Goal: Feedback & Contribution: Contribute content

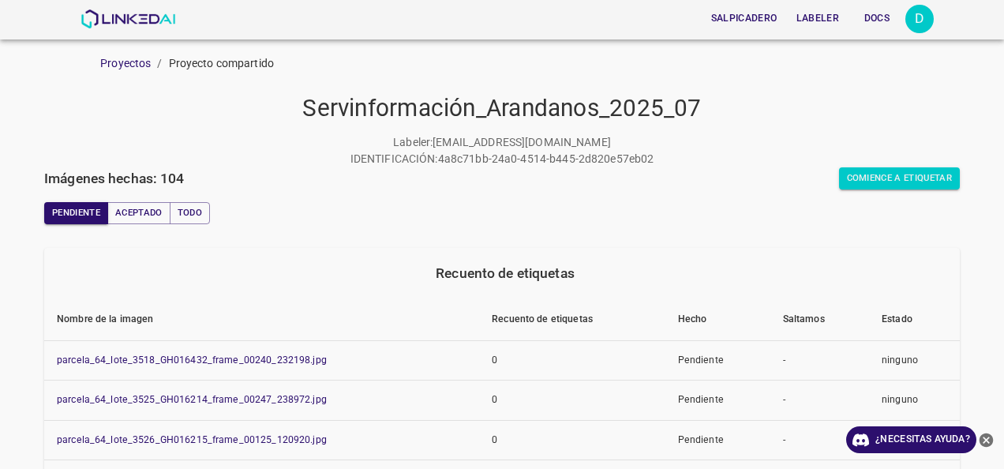
scroll to position [449, 0]
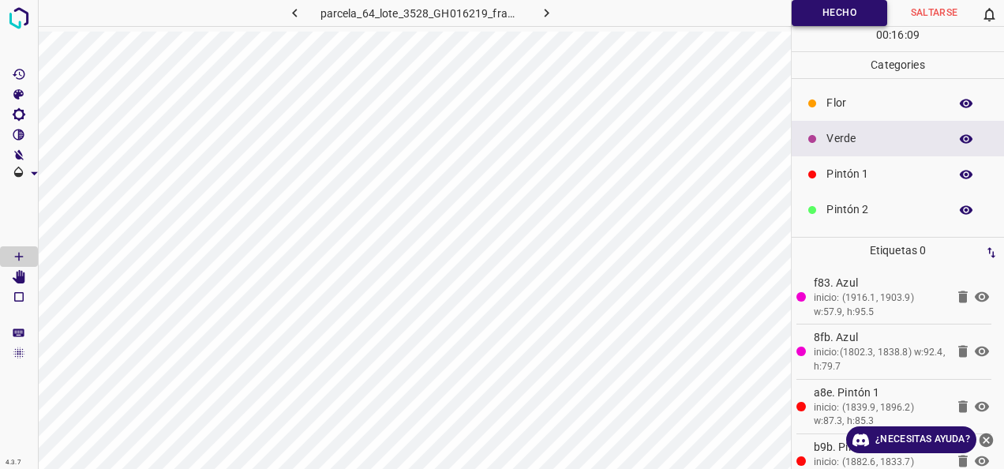
click at [844, 24] on button "Hecho" at bounding box center [839, 13] width 95 height 26
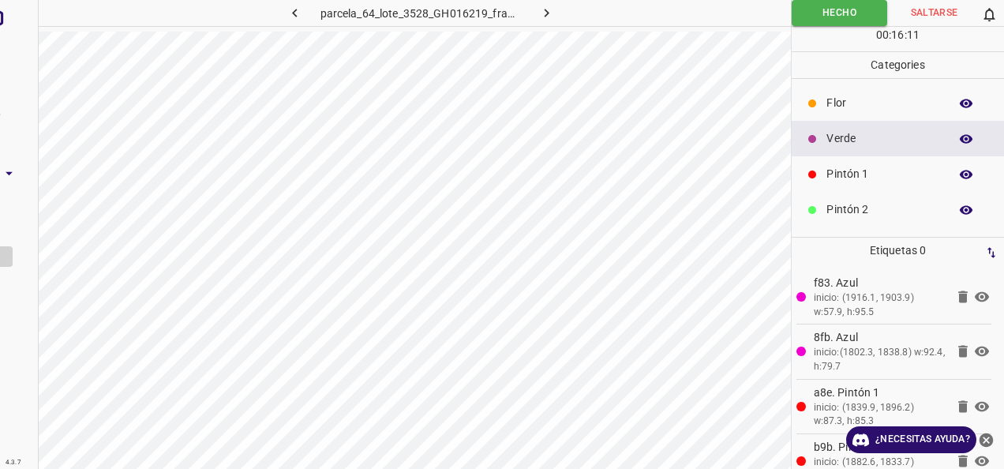
click at [539, 8] on icon "button" at bounding box center [546, 13] width 17 height 17
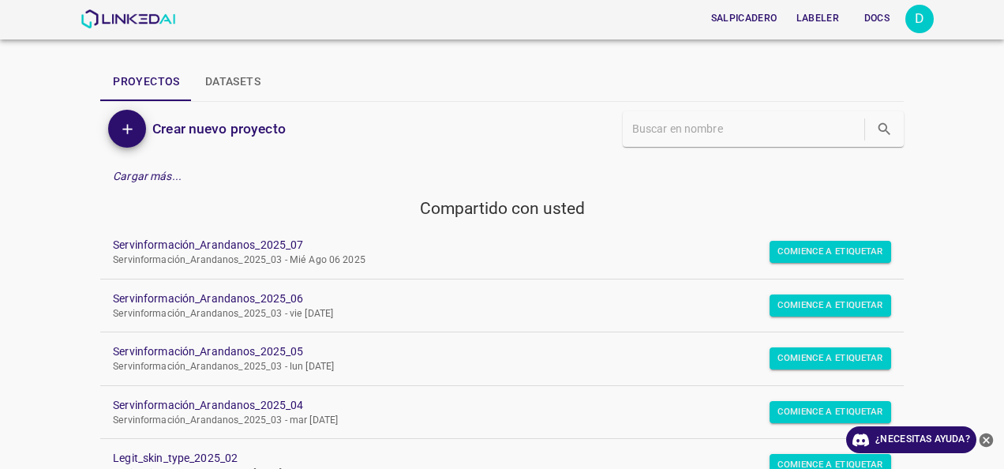
click at [259, 253] on p "Servinformación_Arandanos_2025_03 - Mié Ago 06 2025" at bounding box center [489, 260] width 753 height 14
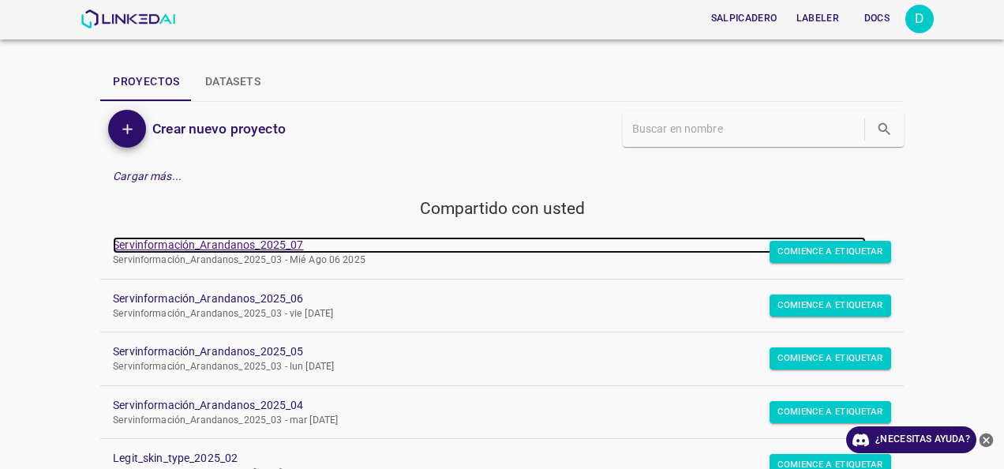
click at [257, 249] on link "Servinformación_Arandanos_2025_07" at bounding box center [489, 245] width 753 height 17
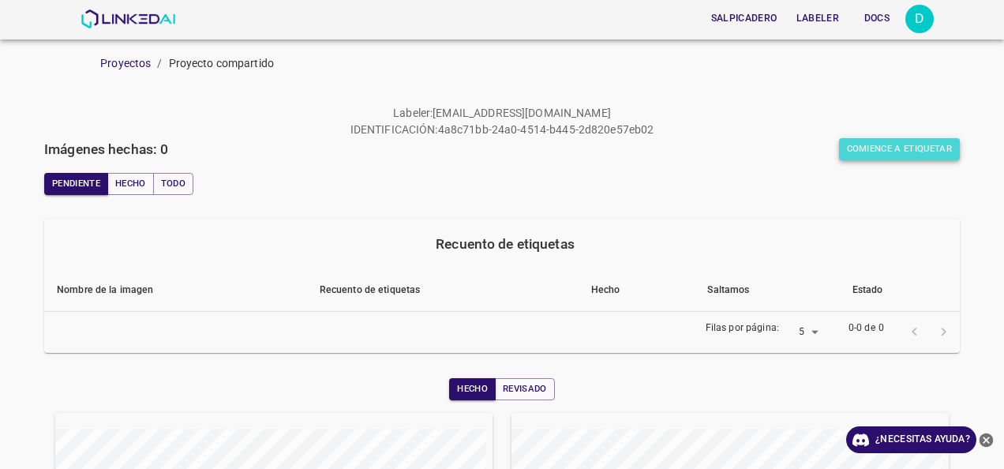
click at [886, 159] on button "Comience a etiquetar" at bounding box center [900, 149] width 122 height 22
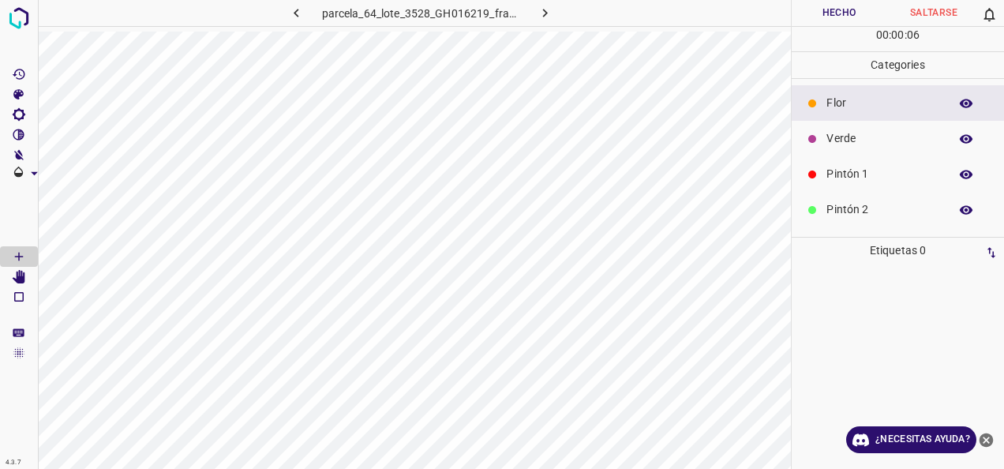
click at [840, 139] on p "Verde" at bounding box center [883, 138] width 114 height 17
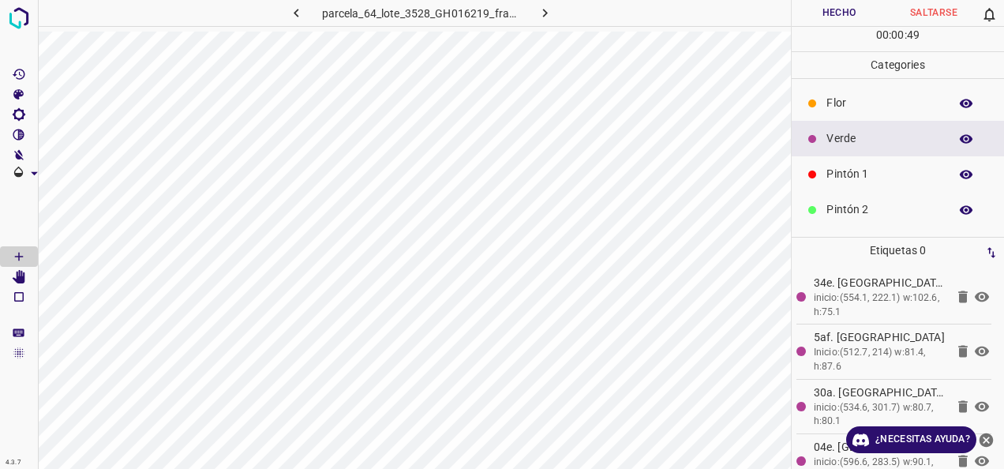
click at [868, 178] on p "Pintón 1" at bounding box center [883, 174] width 114 height 17
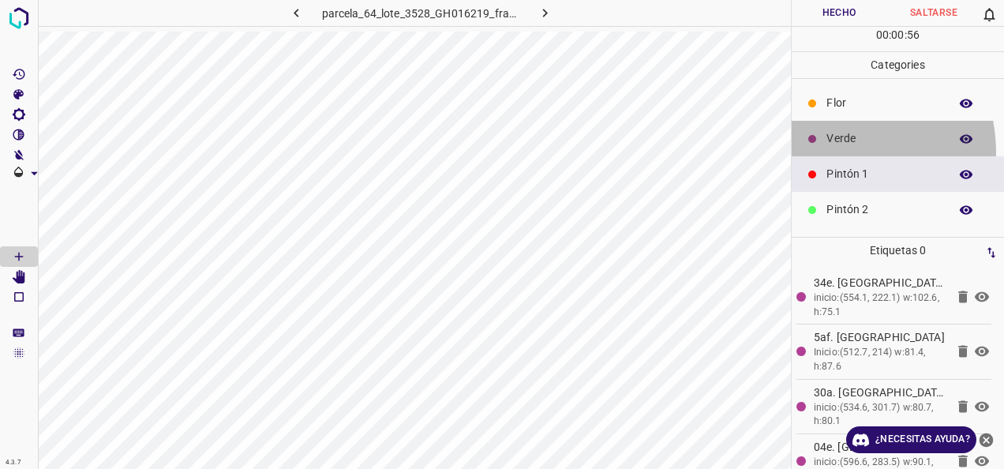
click at [825, 152] on div "Verde" at bounding box center [898, 139] width 212 height 36
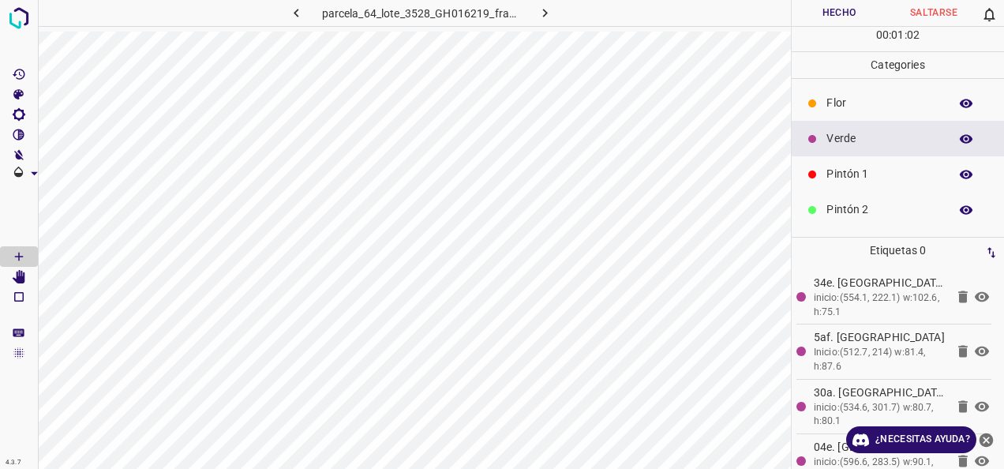
click at [881, 176] on p "Pintón 1" at bounding box center [883, 174] width 114 height 17
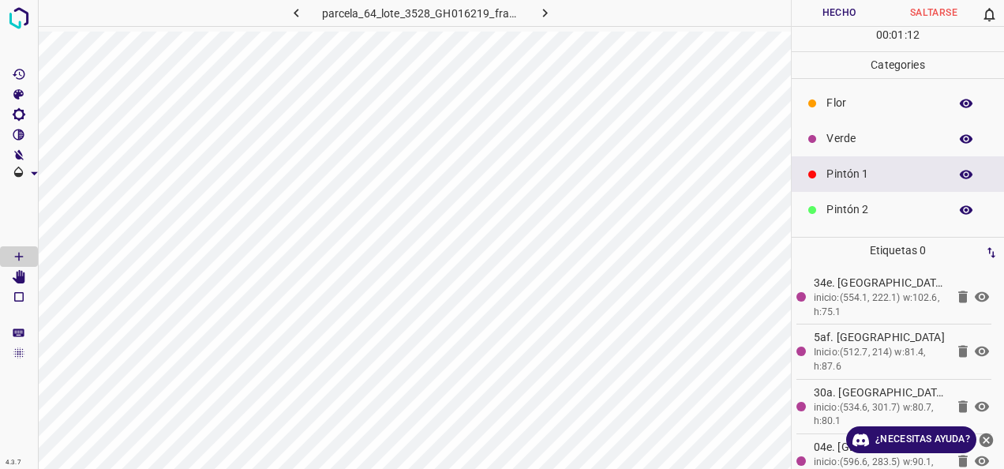
click at [816, 128] on div "Verde" at bounding box center [898, 139] width 212 height 36
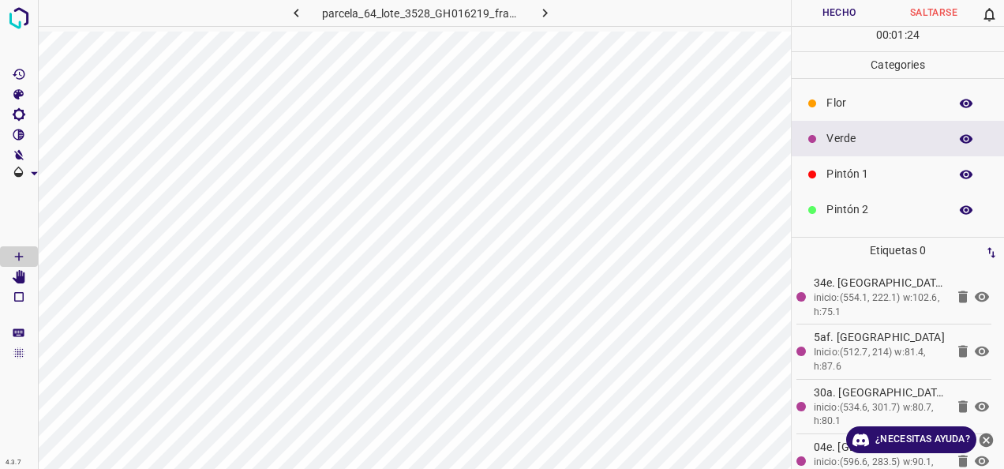
click at [849, 176] on p "Pintón 1" at bounding box center [883, 174] width 114 height 17
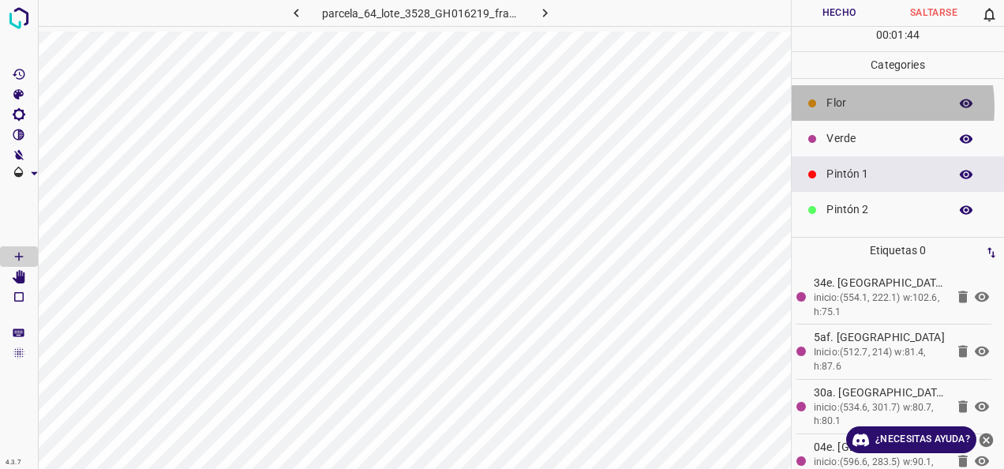
click at [845, 106] on p "Flor" at bounding box center [883, 103] width 114 height 17
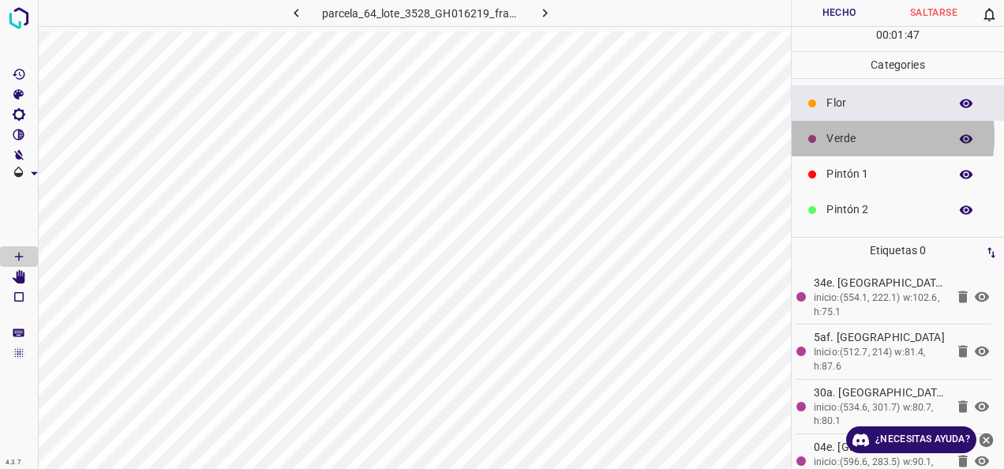
click at [855, 135] on p "Verde" at bounding box center [883, 138] width 114 height 17
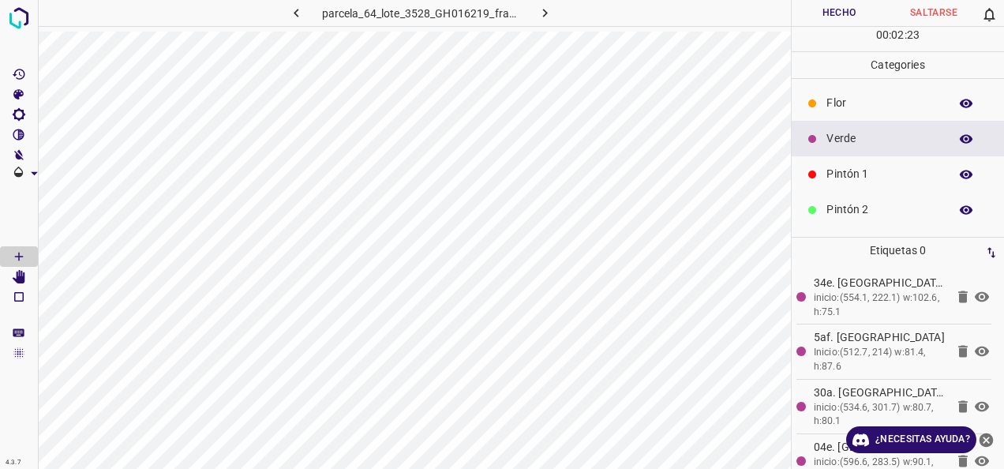
click at [898, 172] on p "Pintón 1" at bounding box center [883, 174] width 114 height 17
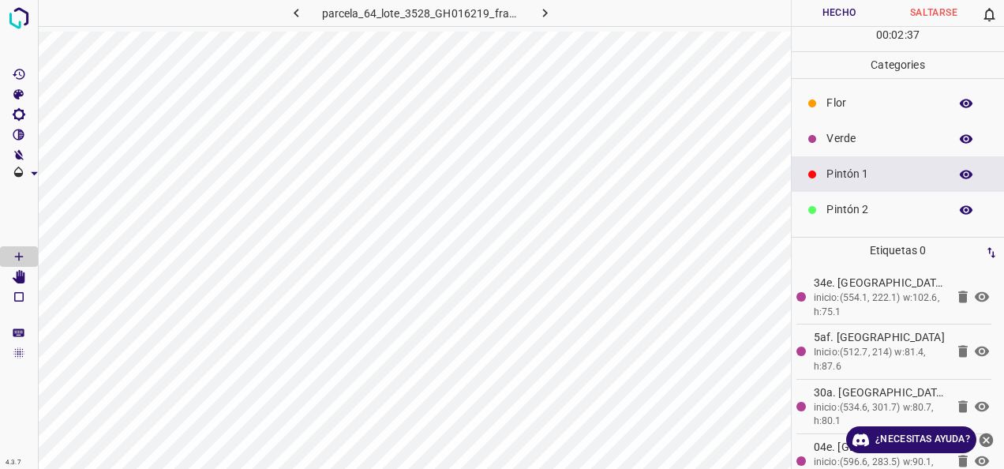
click at [865, 121] on div "Verde" at bounding box center [898, 139] width 212 height 36
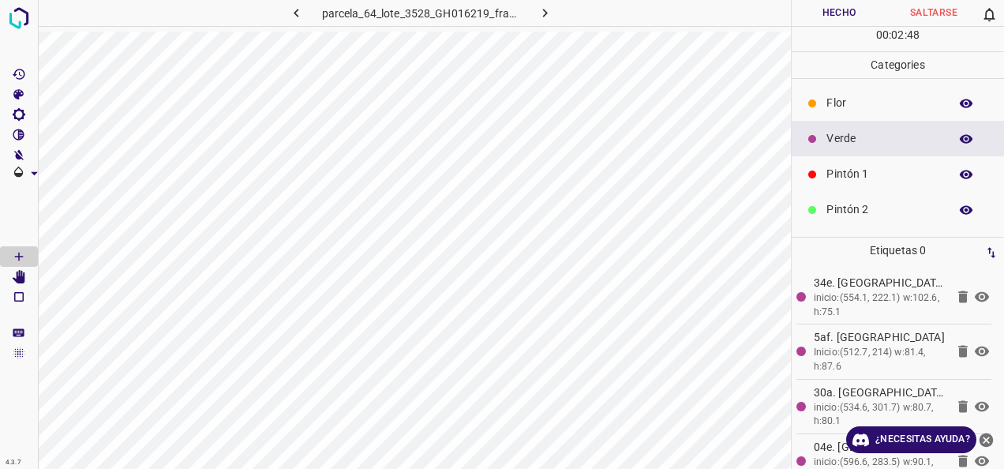
click at [855, 179] on p "Pintón 1" at bounding box center [883, 174] width 114 height 17
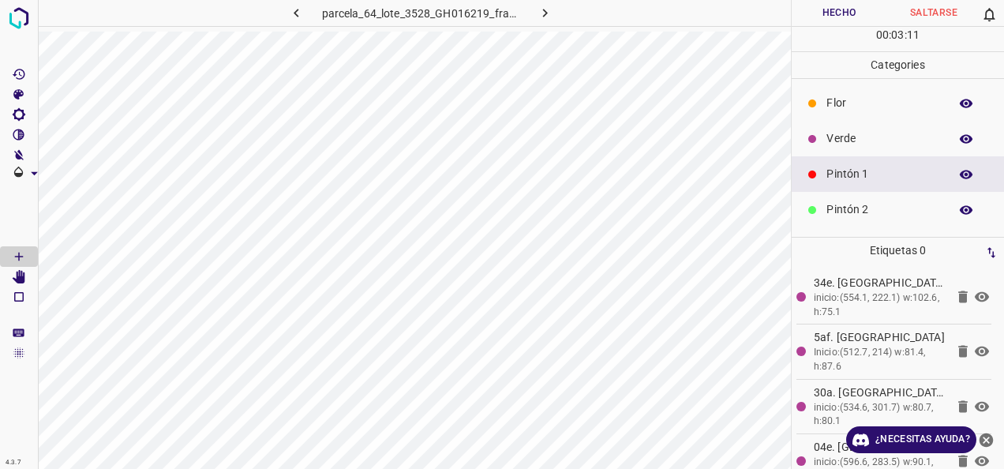
scroll to position [139, 0]
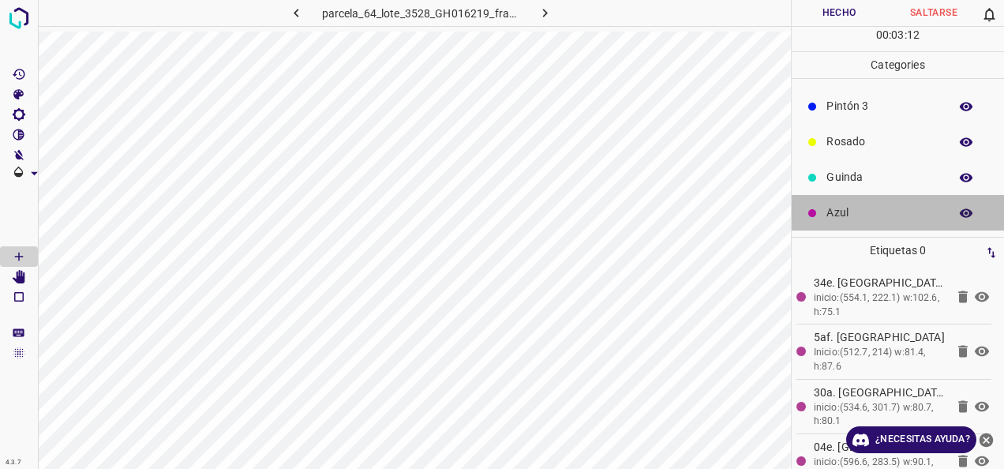
click at [911, 211] on p "Azul" at bounding box center [883, 212] width 114 height 17
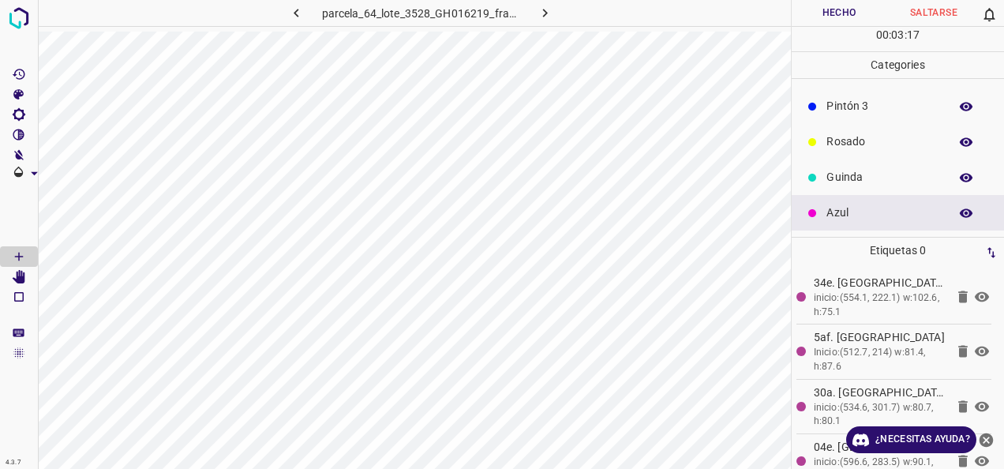
scroll to position [0, 0]
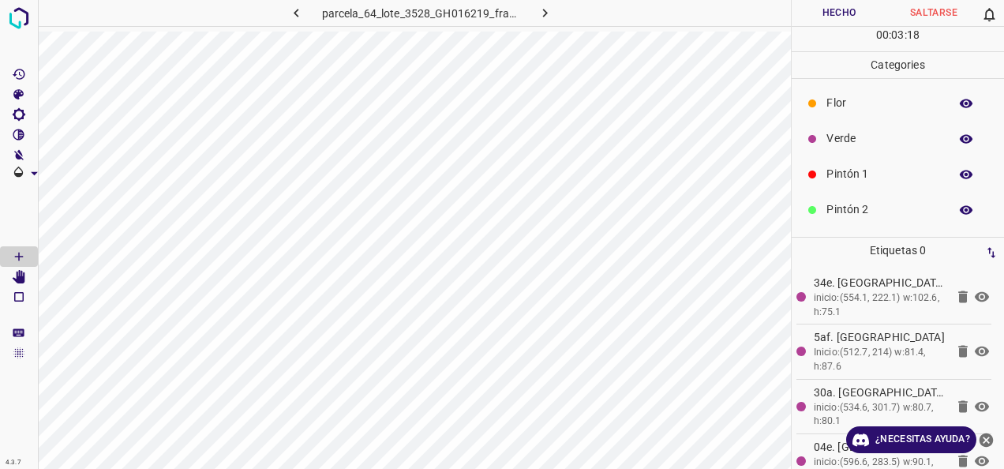
click at [870, 196] on div "Pintón 2" at bounding box center [898, 210] width 212 height 36
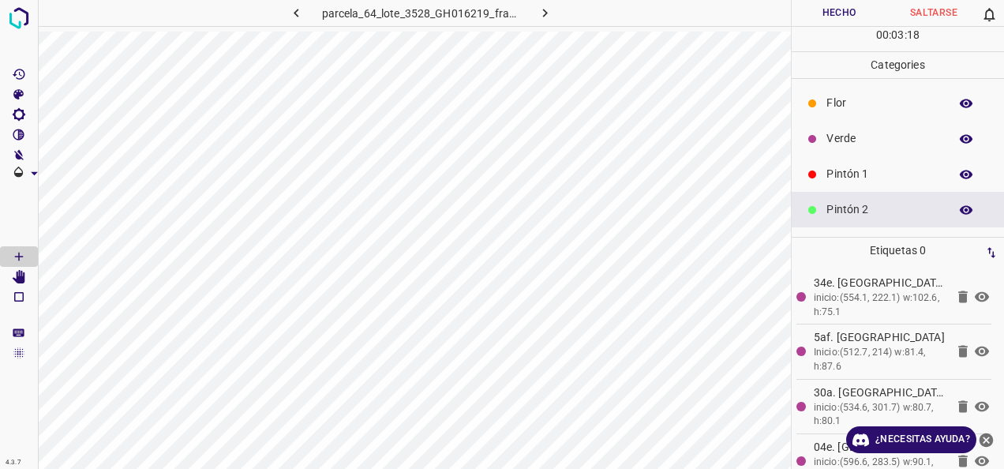
click at [866, 185] on div "Pintón 1" at bounding box center [898, 174] width 212 height 36
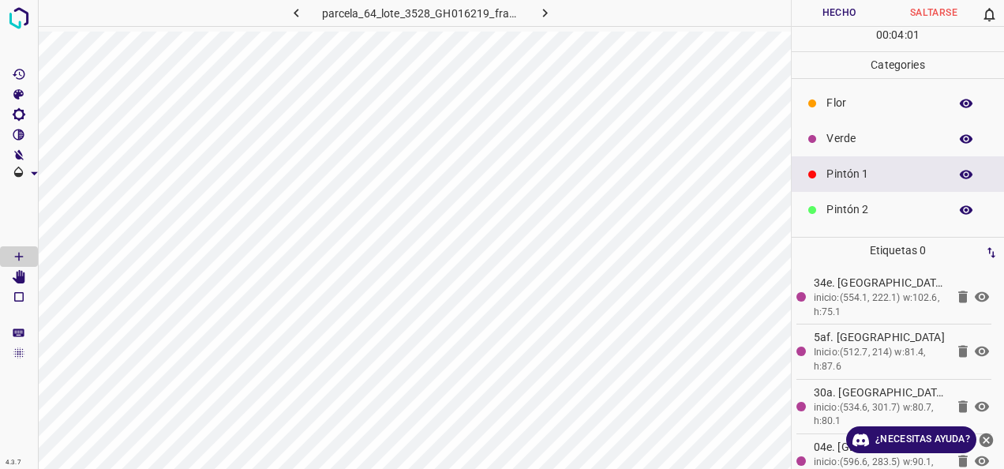
scroll to position [139, 0]
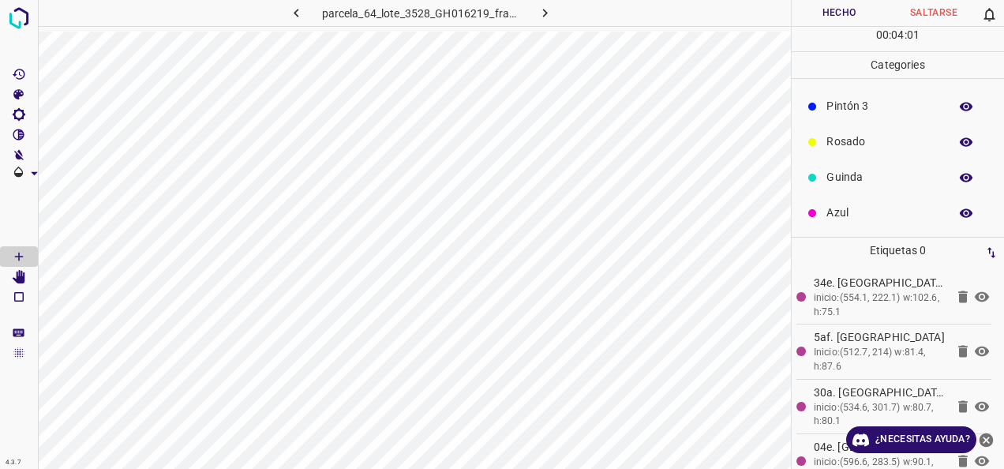
click at [888, 202] on div "Azul" at bounding box center [898, 213] width 212 height 36
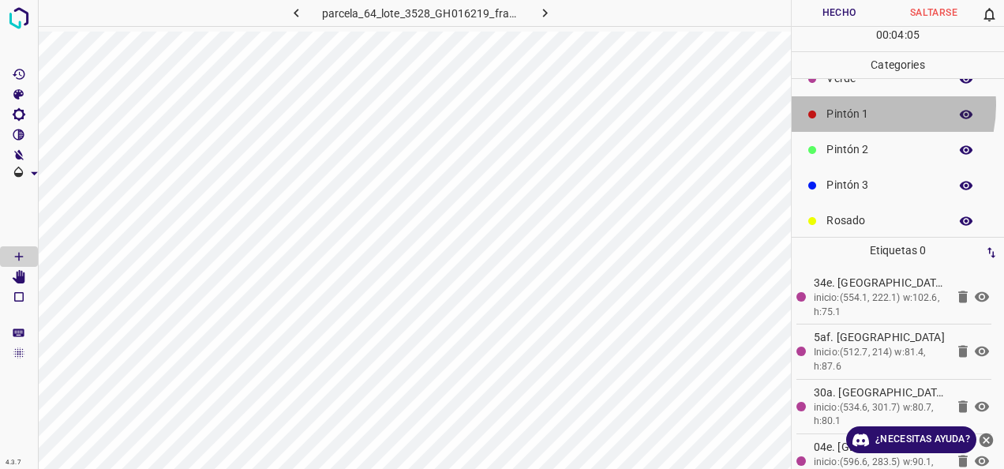
click at [857, 104] on div "Pintón 1" at bounding box center [898, 114] width 212 height 36
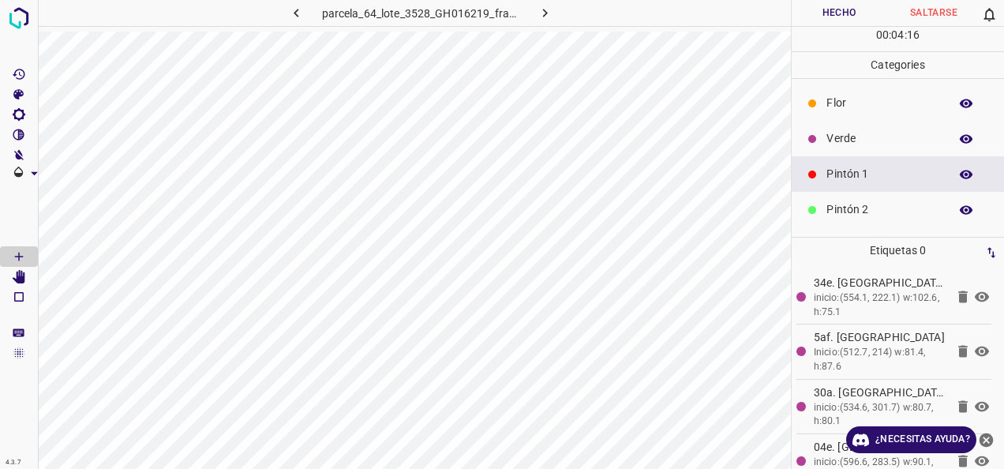
scroll to position [79, 0]
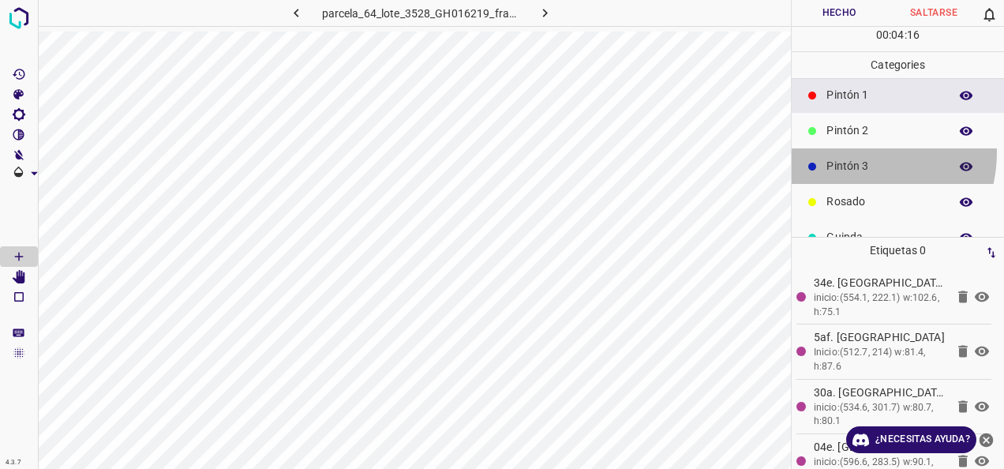
click at [847, 151] on div "Pintón 3" at bounding box center [898, 166] width 212 height 36
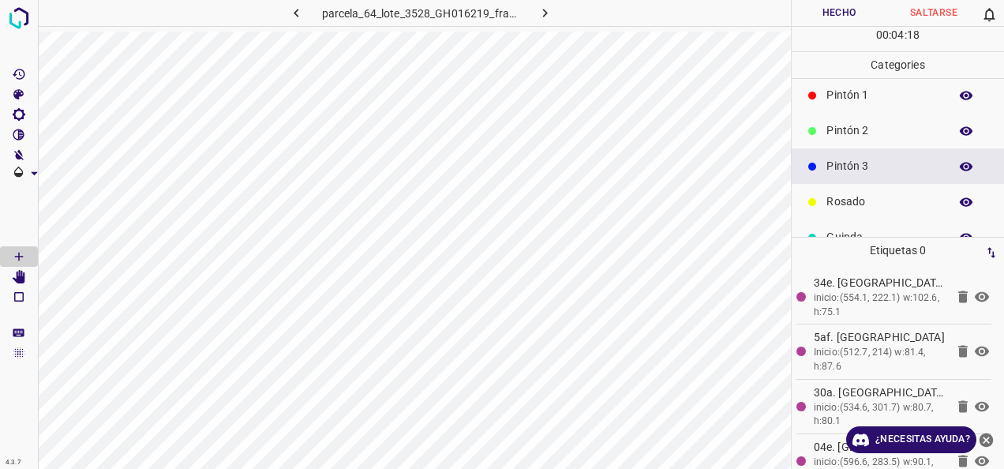
scroll to position [0, 0]
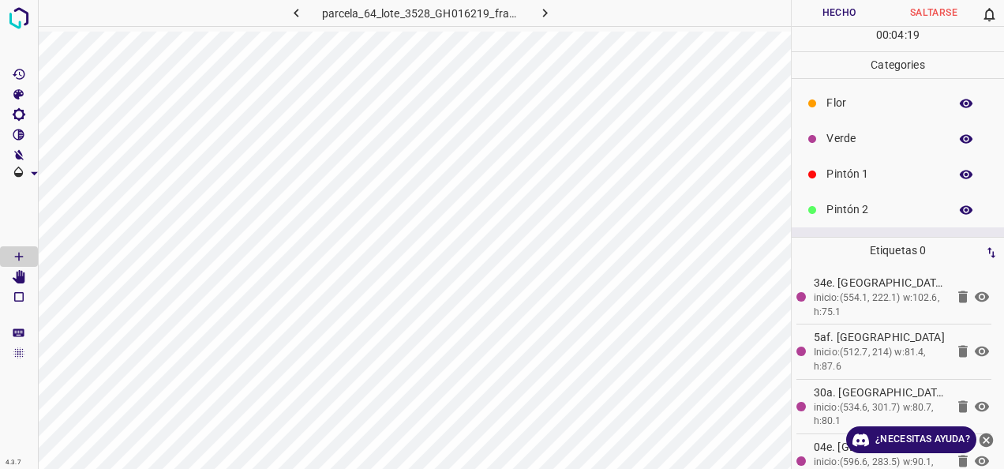
click at [851, 131] on p "Verde" at bounding box center [883, 138] width 114 height 17
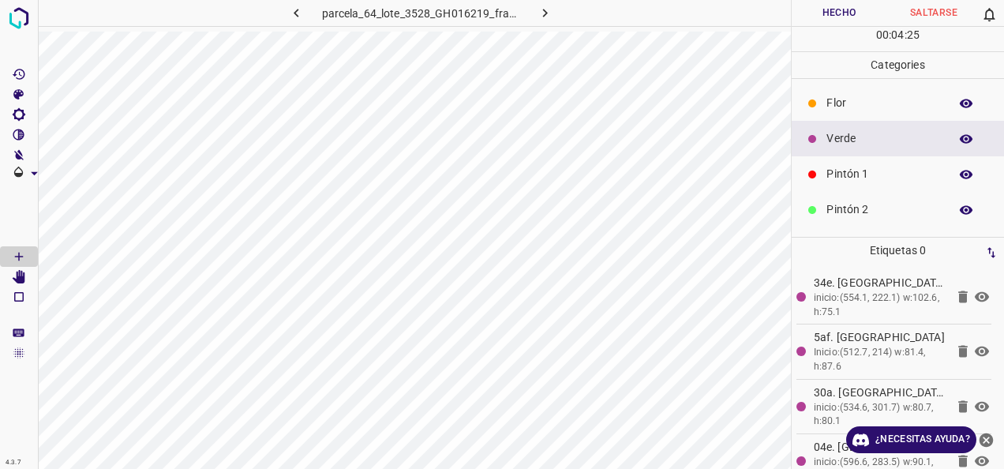
click at [906, 167] on p "Pintón 1" at bounding box center [883, 174] width 114 height 17
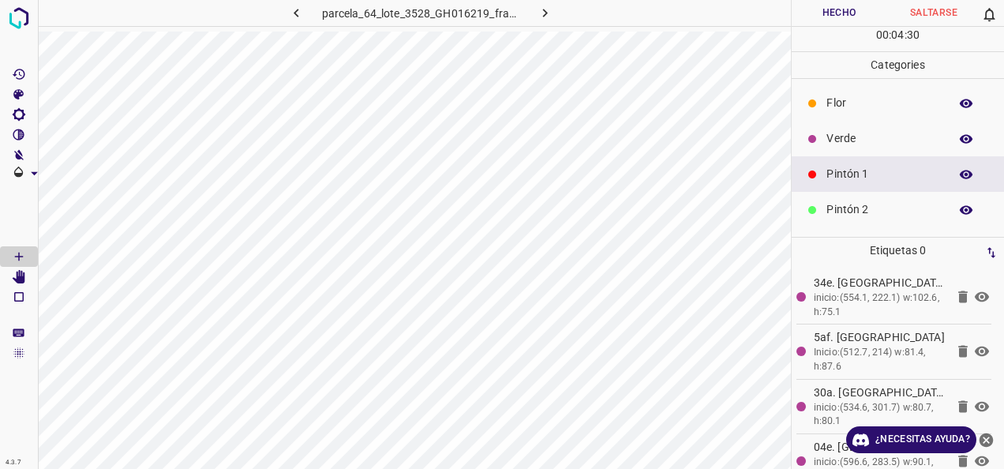
click at [845, 145] on p "Verde" at bounding box center [883, 138] width 114 height 17
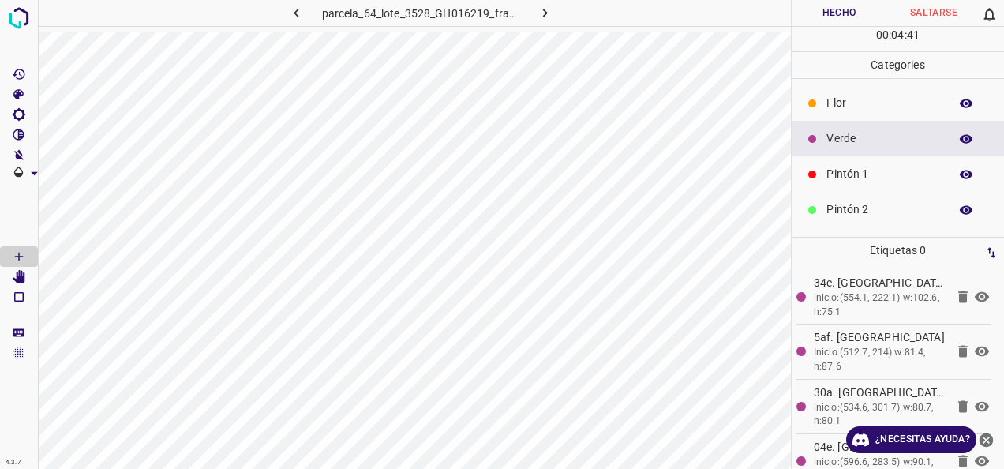
click at [831, 158] on div "Pintón 1" at bounding box center [898, 174] width 212 height 36
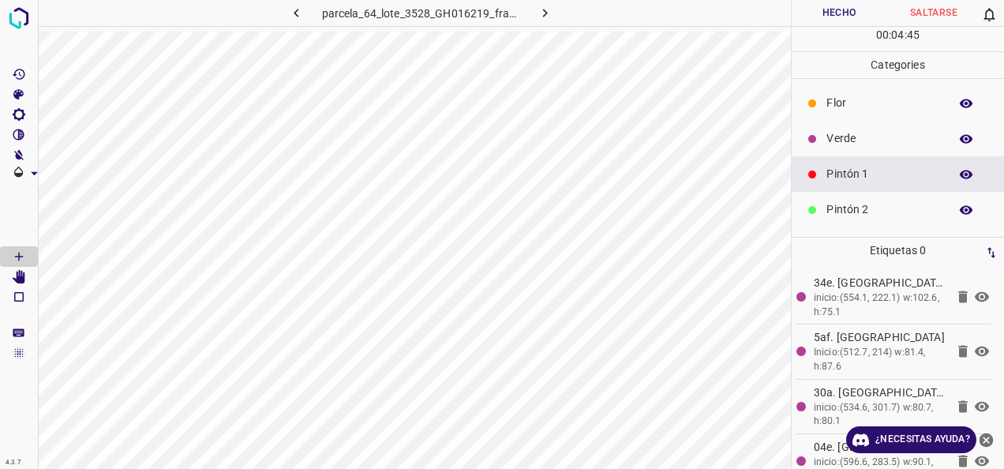
click at [818, 137] on div at bounding box center [812, 139] width 16 height 16
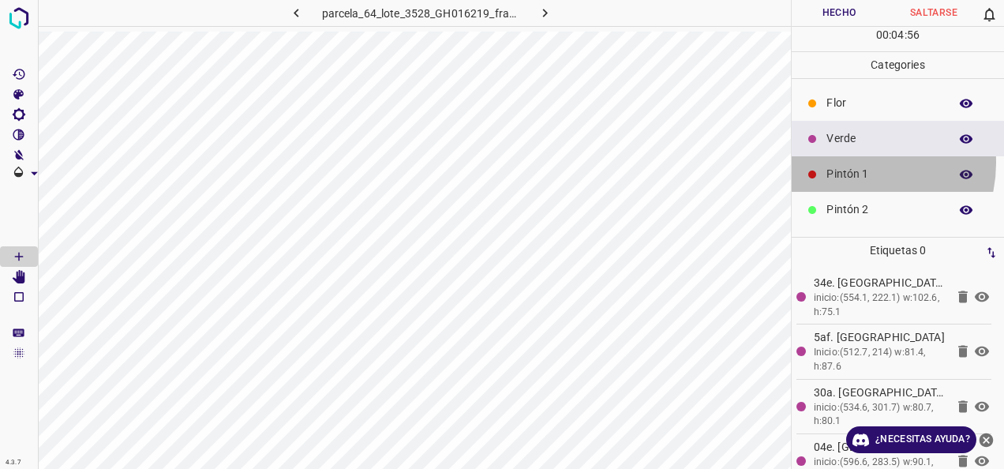
click at [859, 162] on div "Pintón 1" at bounding box center [898, 174] width 212 height 36
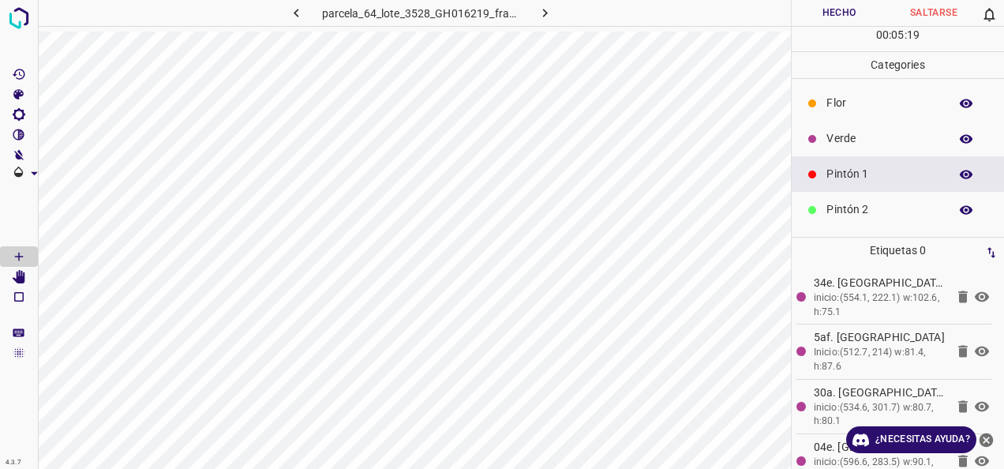
click at [851, 143] on p "Verde" at bounding box center [883, 138] width 114 height 17
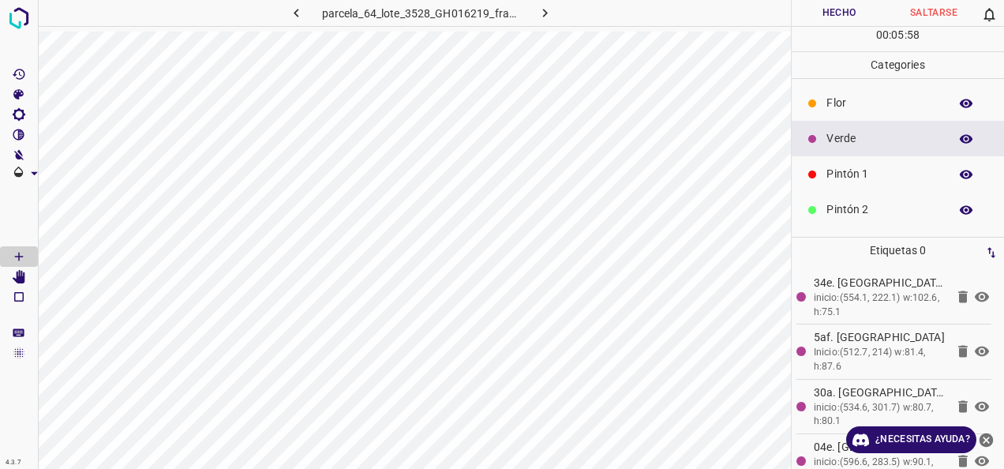
click at [833, 153] on div "Verde" at bounding box center [898, 139] width 212 height 36
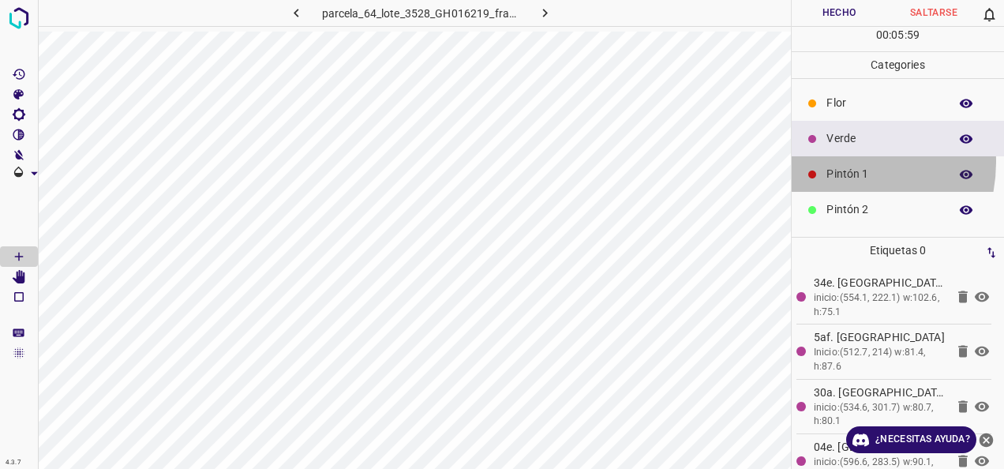
drag, startPoint x: 833, startPoint y: 161, endPoint x: 867, endPoint y: 190, distance: 45.4
click at [833, 161] on div "Pintón 1" at bounding box center [898, 174] width 212 height 36
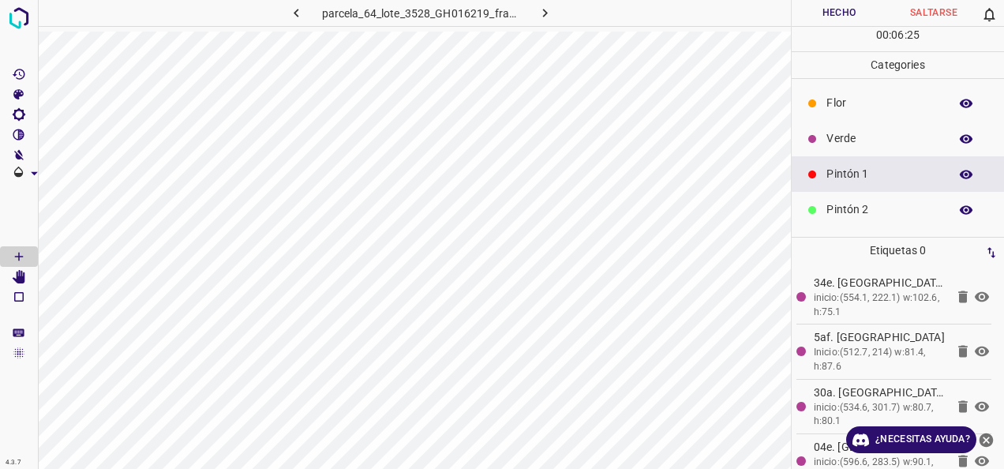
click at [867, 130] on p "Verde" at bounding box center [883, 138] width 114 height 17
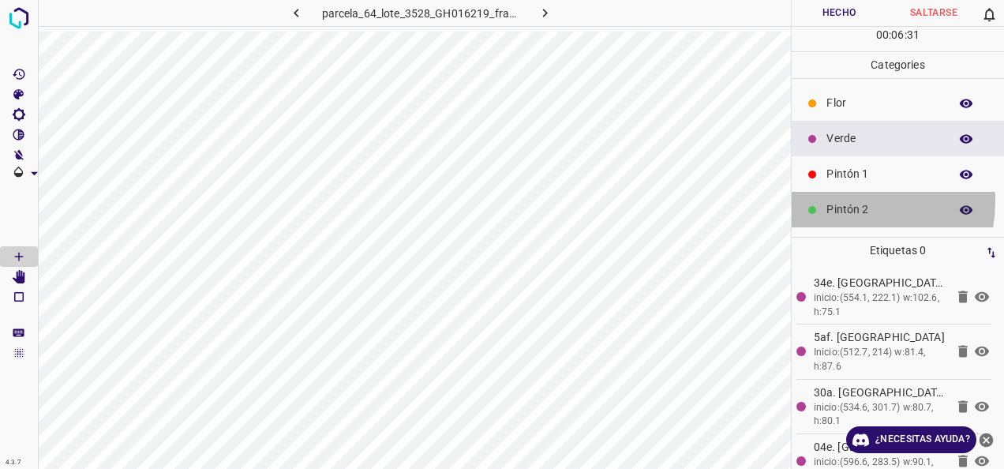
click at [842, 201] on p "Pintón 2" at bounding box center [883, 209] width 114 height 17
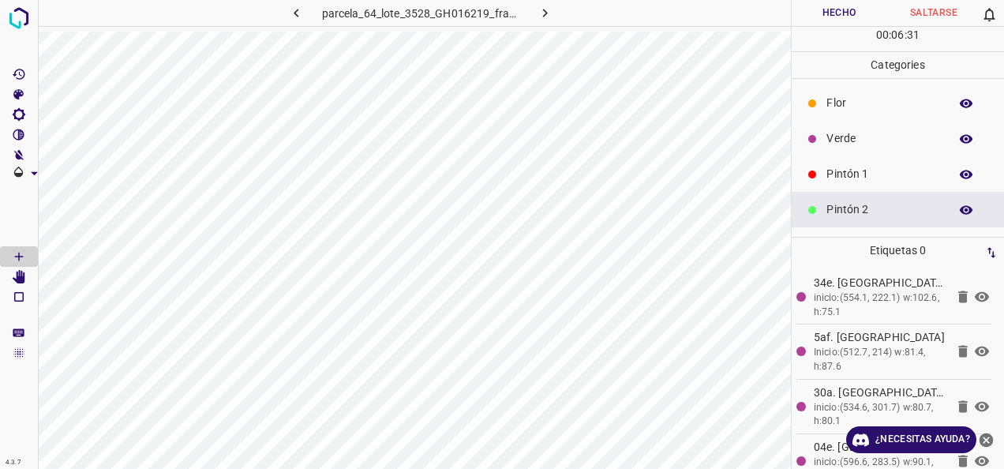
click at [843, 173] on p "Pintón 1" at bounding box center [883, 174] width 114 height 17
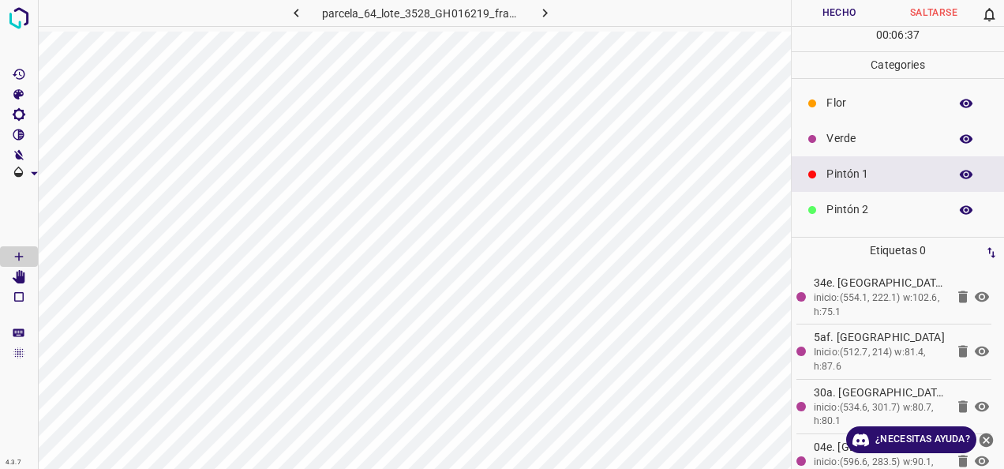
click at [854, 223] on div "Pintón 2" at bounding box center [898, 210] width 212 height 36
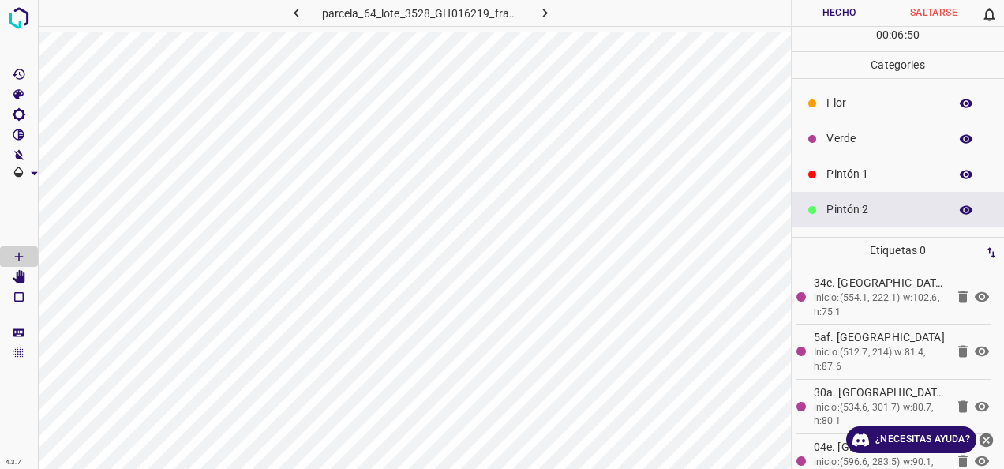
click at [893, 164] on div "Pintón 1" at bounding box center [898, 174] width 212 height 36
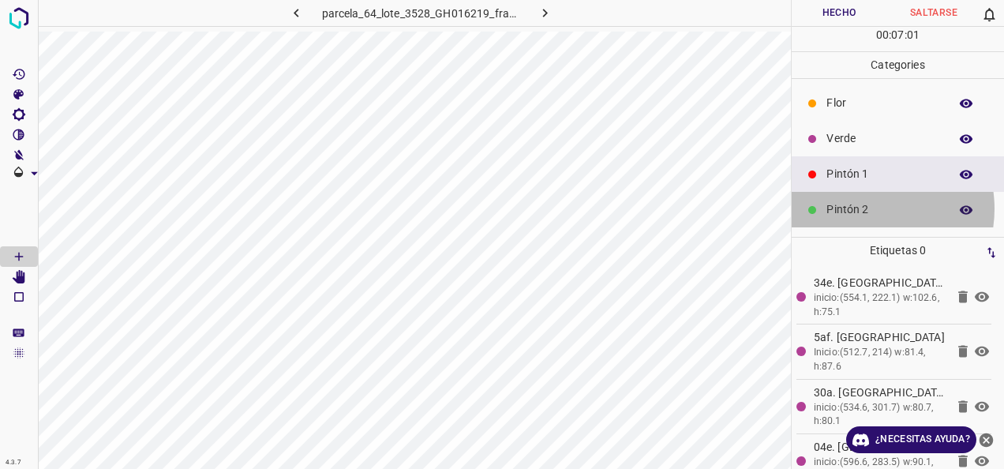
click at [863, 208] on p "Pintón 2" at bounding box center [883, 209] width 114 height 17
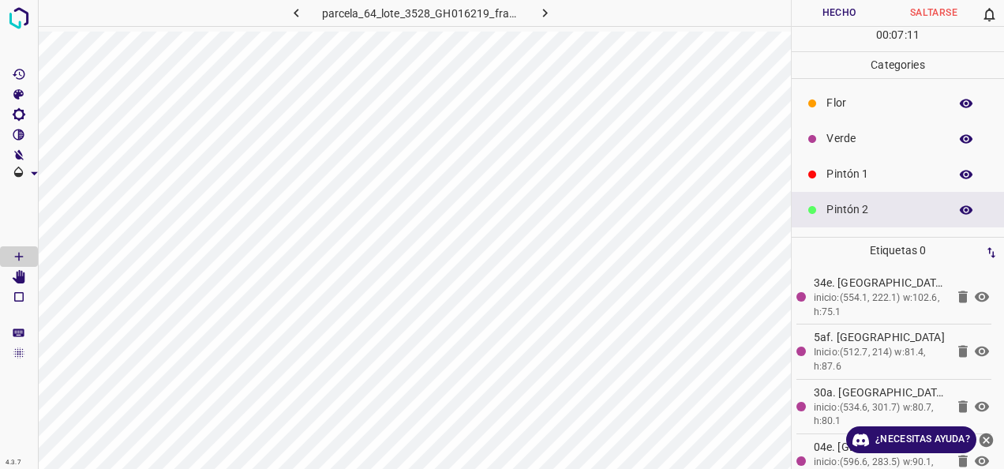
click at [878, 177] on p "Pintón 1" at bounding box center [883, 174] width 114 height 17
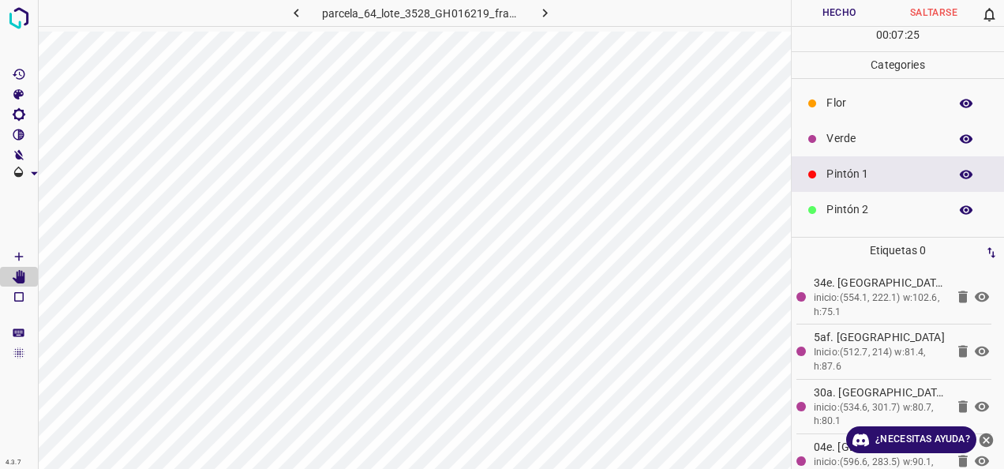
click at [886, 140] on p "Verde" at bounding box center [883, 138] width 114 height 17
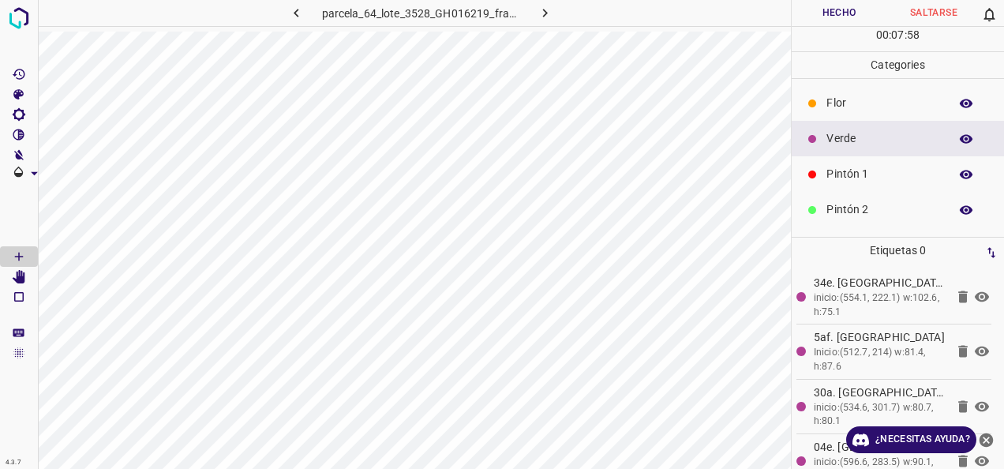
click at [824, 175] on div "Pintón 1" at bounding box center [898, 174] width 212 height 36
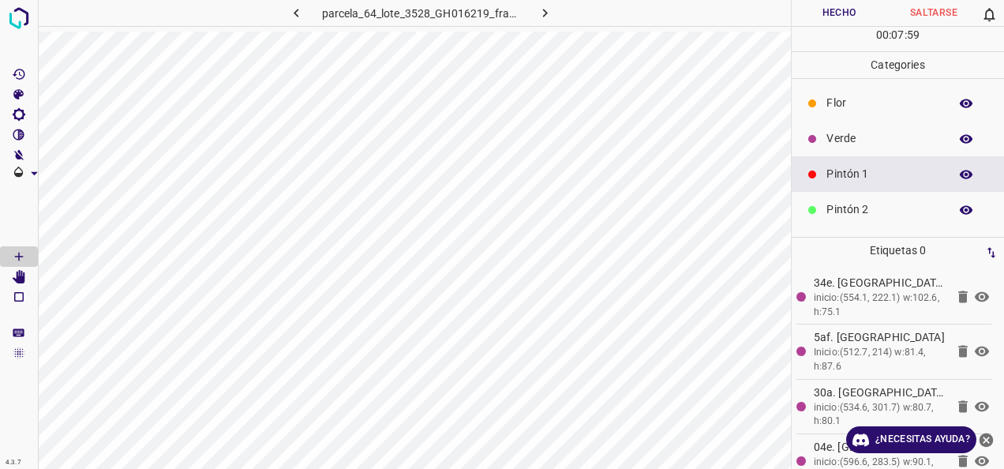
click at [809, 144] on div at bounding box center [812, 139] width 16 height 16
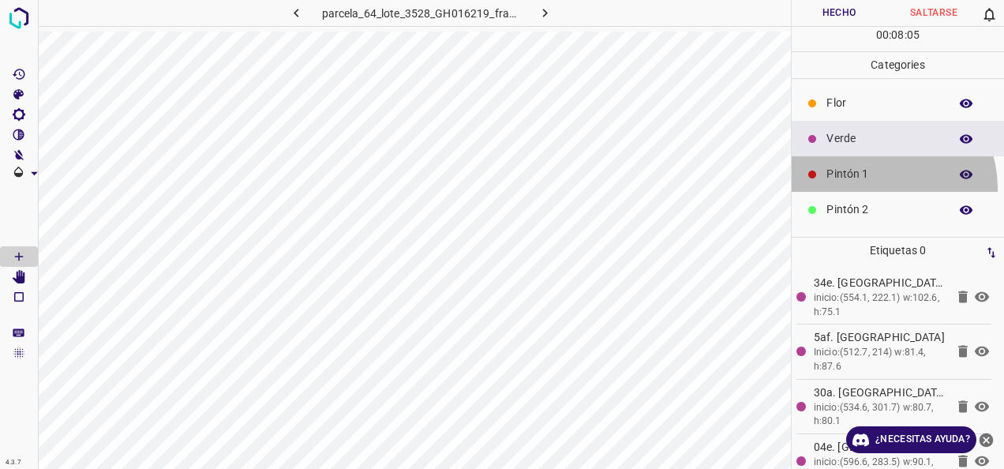
click at [882, 186] on div "Pintón 1" at bounding box center [898, 174] width 212 height 36
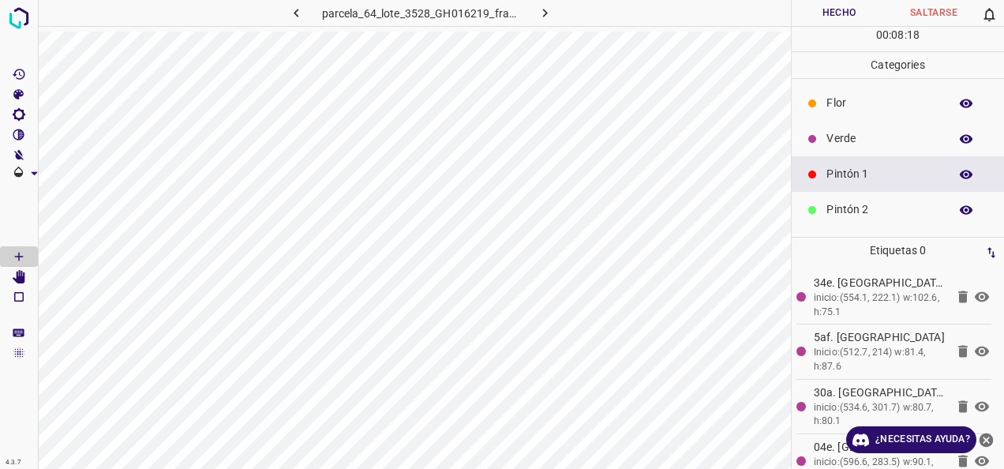
click at [857, 122] on div "Verde" at bounding box center [898, 139] width 212 height 36
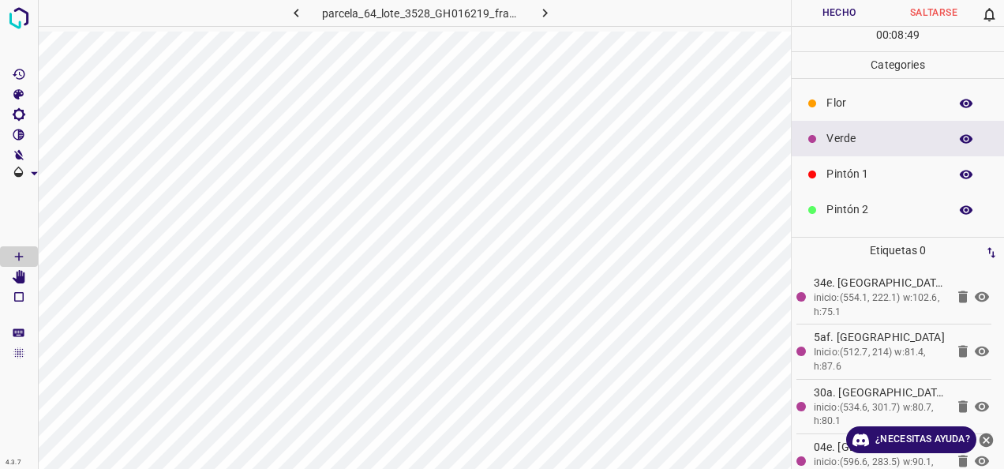
click at [850, 170] on p "Pintón 1" at bounding box center [883, 174] width 114 height 17
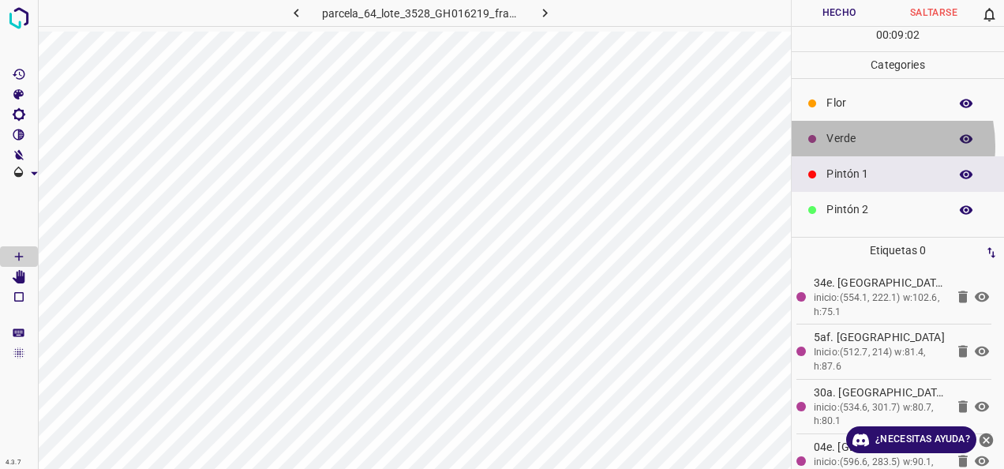
click at [852, 145] on p "Verde" at bounding box center [883, 138] width 114 height 17
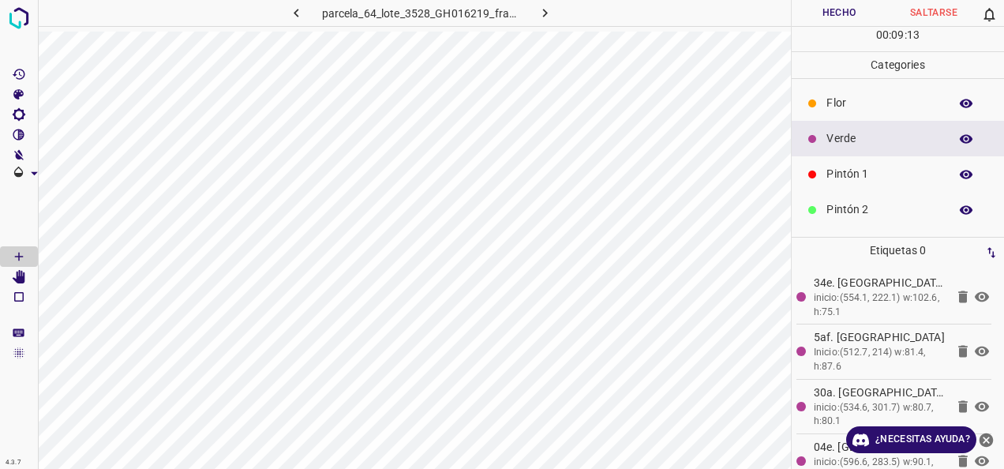
click at [906, 219] on div "Pintón 2" at bounding box center [898, 210] width 212 height 36
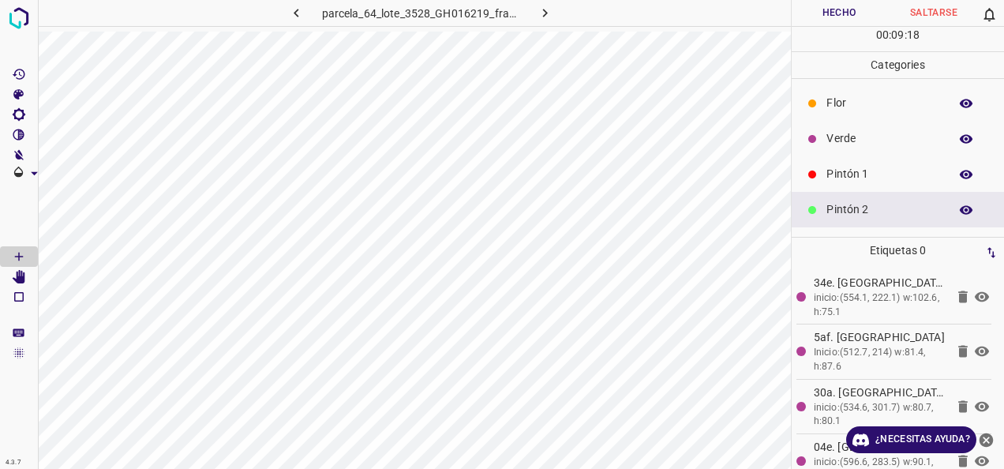
scroll to position [79, 0]
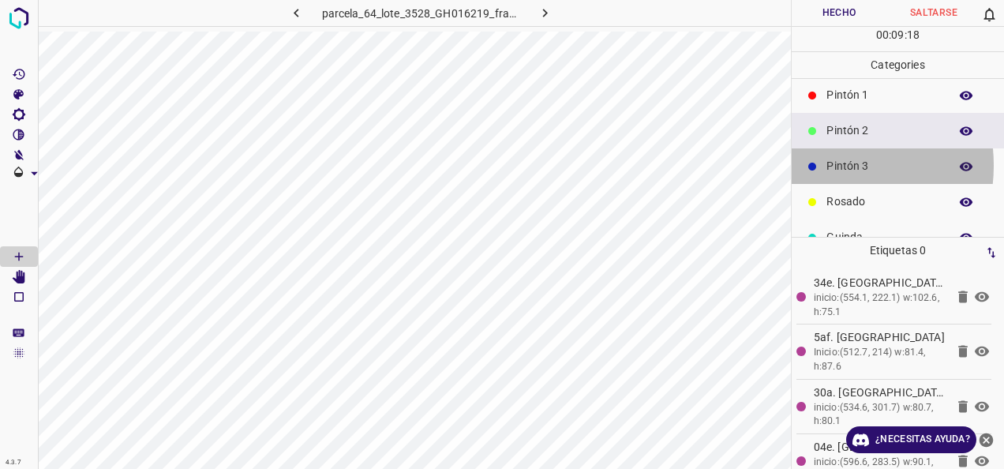
click at [825, 164] on div "Pintón 3" at bounding box center [898, 166] width 212 height 36
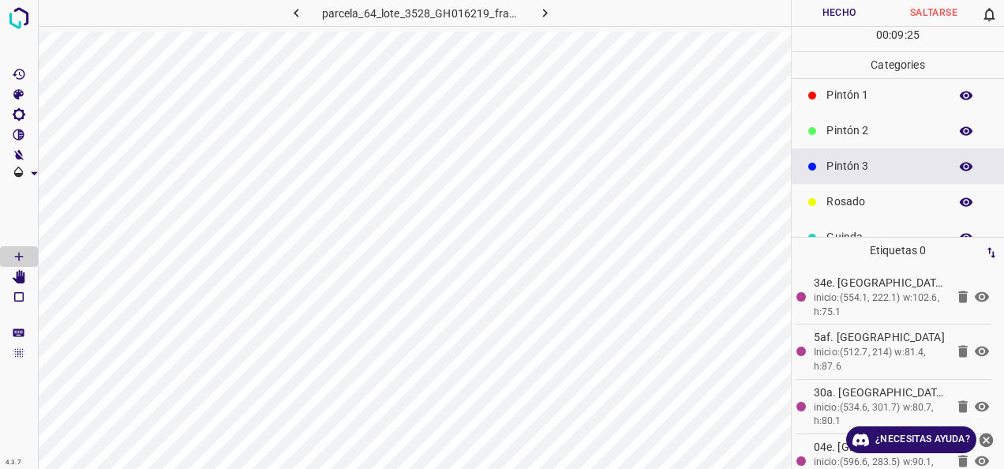
scroll to position [0, 0]
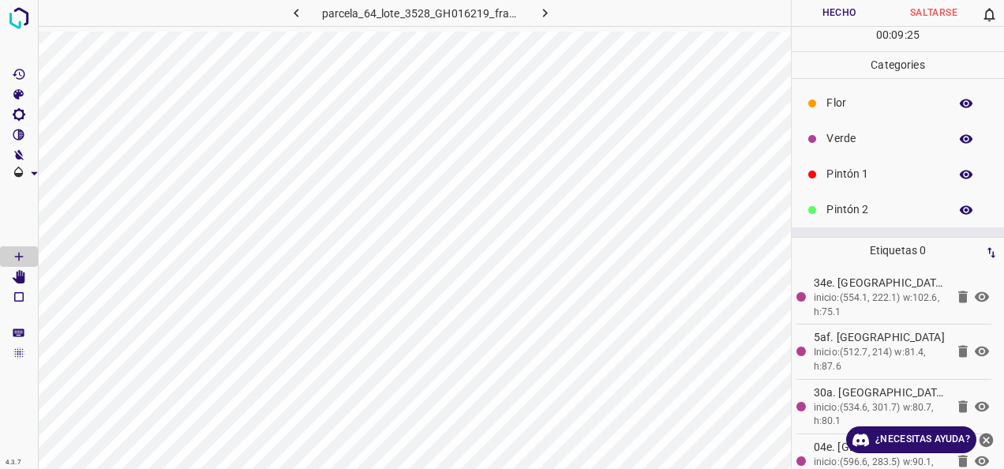
click at [844, 146] on p "Verde" at bounding box center [883, 138] width 114 height 17
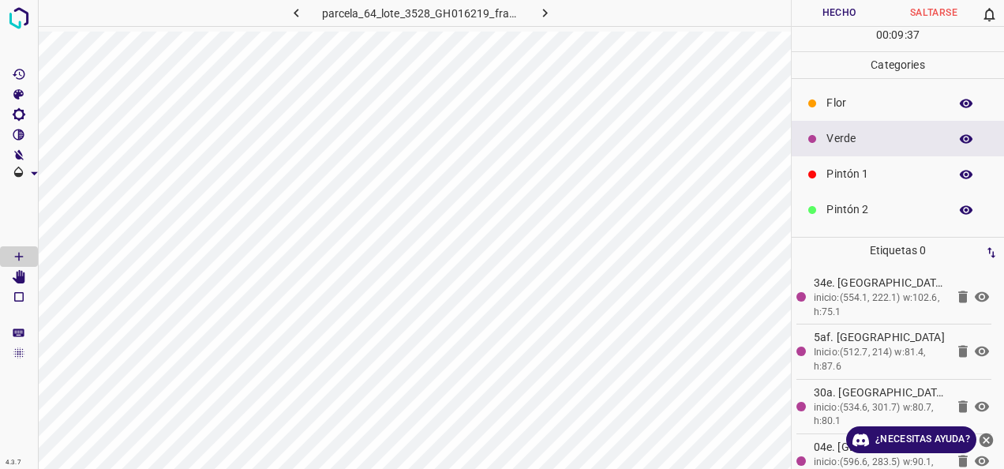
click at [852, 170] on p "Pintón 1" at bounding box center [883, 174] width 114 height 17
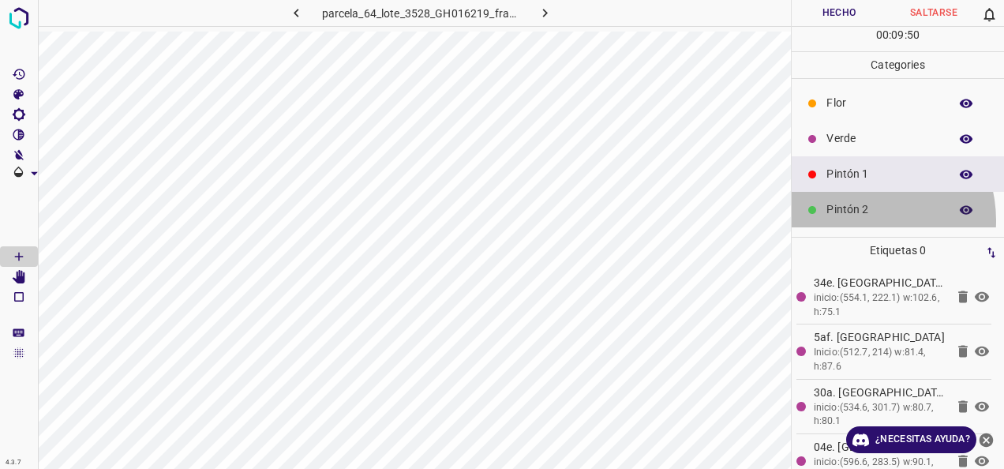
click at [860, 219] on div "Pintón 2" at bounding box center [898, 210] width 212 height 36
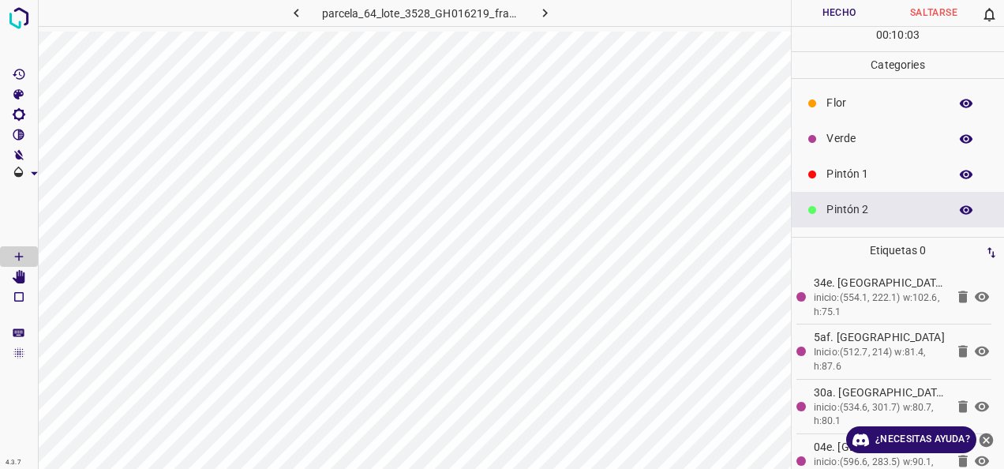
click at [849, 114] on div "Flor" at bounding box center [898, 103] width 212 height 36
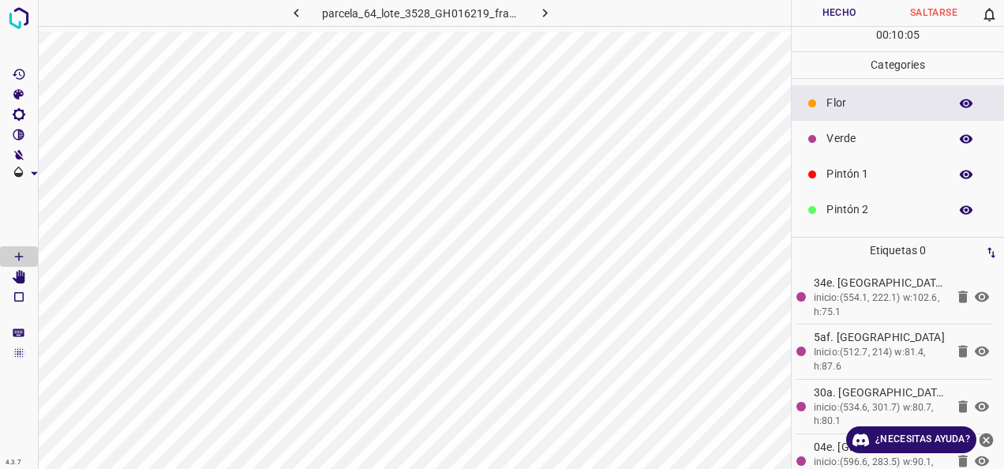
click at [846, 159] on div "Pintón 1" at bounding box center [898, 174] width 212 height 36
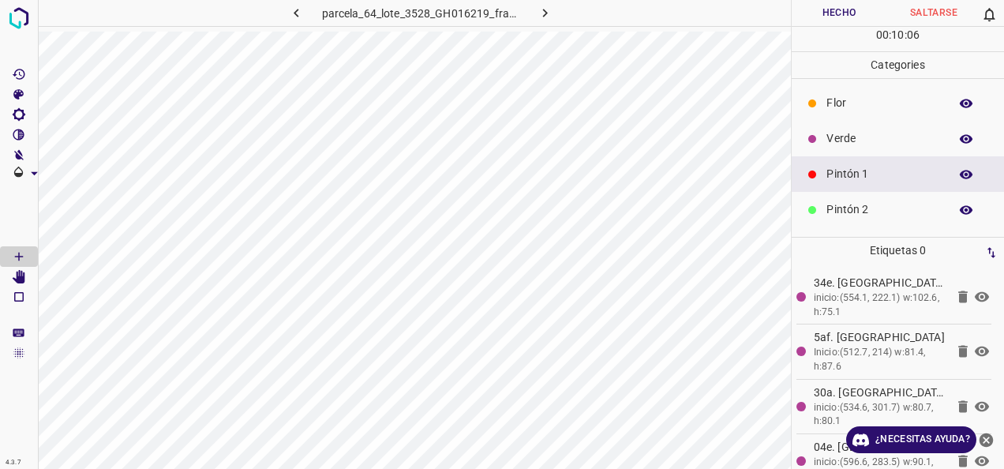
click at [846, 139] on p "Verde" at bounding box center [883, 138] width 114 height 17
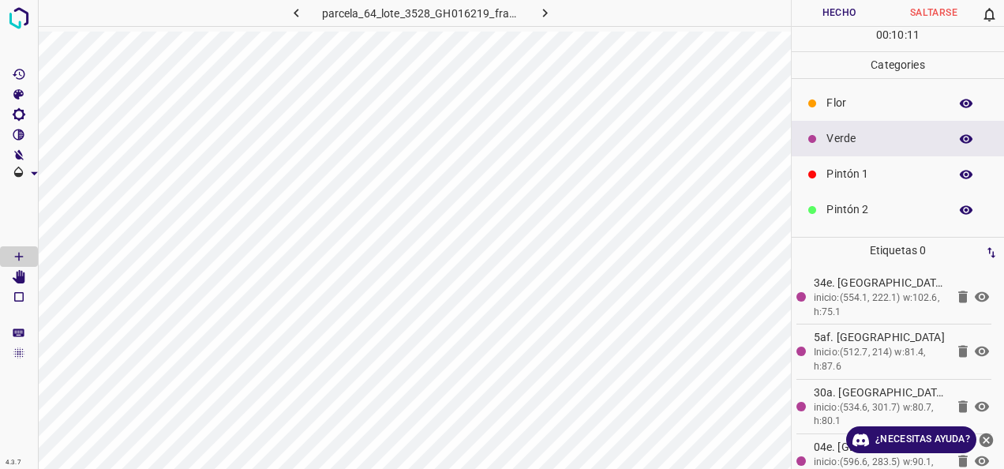
click at [884, 180] on p "Pintón 1" at bounding box center [883, 174] width 114 height 17
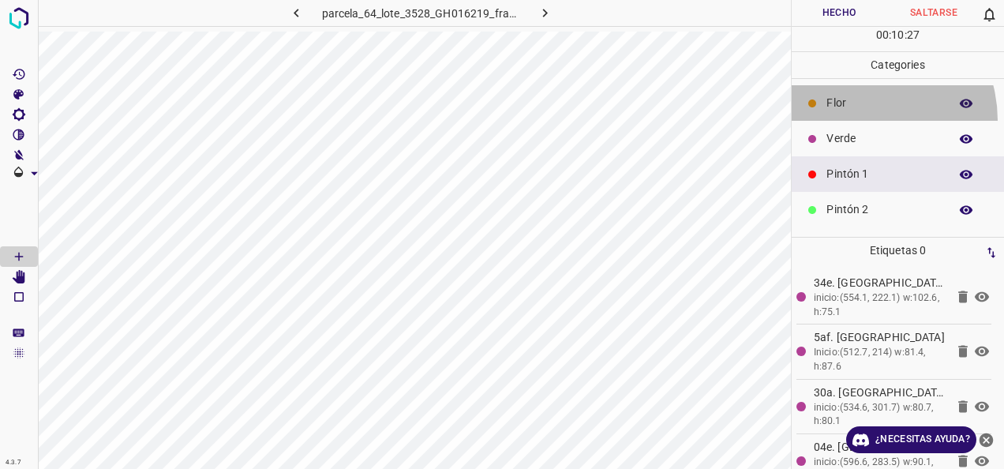
click at [855, 119] on div "Flor" at bounding box center [898, 103] width 212 height 36
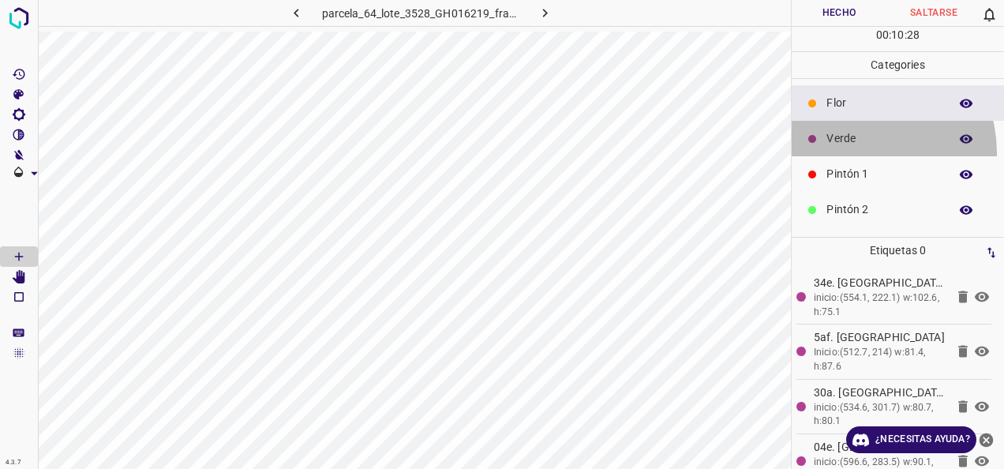
click at [854, 152] on div "Verde" at bounding box center [898, 139] width 212 height 36
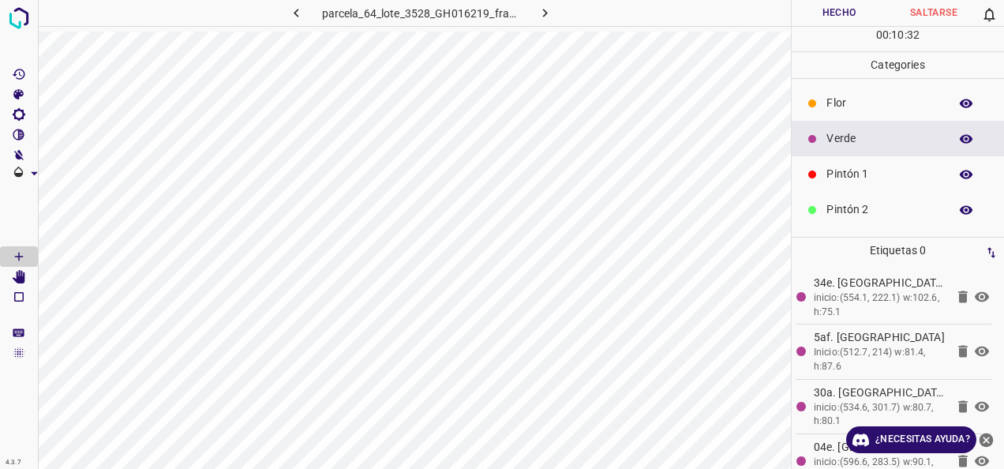
click at [836, 194] on ul "[PERSON_NAME] Verde Pintón 1 Pintón 2 Pintón 3 [PERSON_NAME] Azul" at bounding box center [898, 227] width 212 height 297
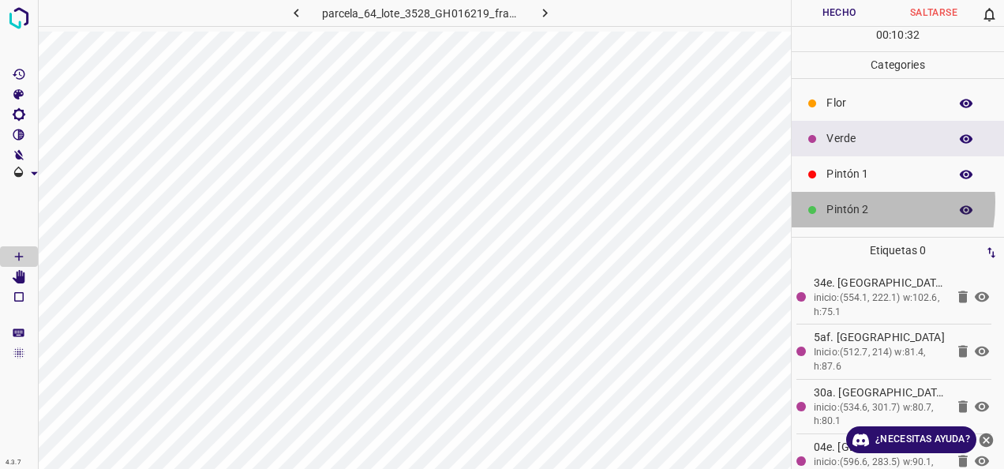
click at [836, 201] on p "Pintón 2" at bounding box center [883, 209] width 114 height 17
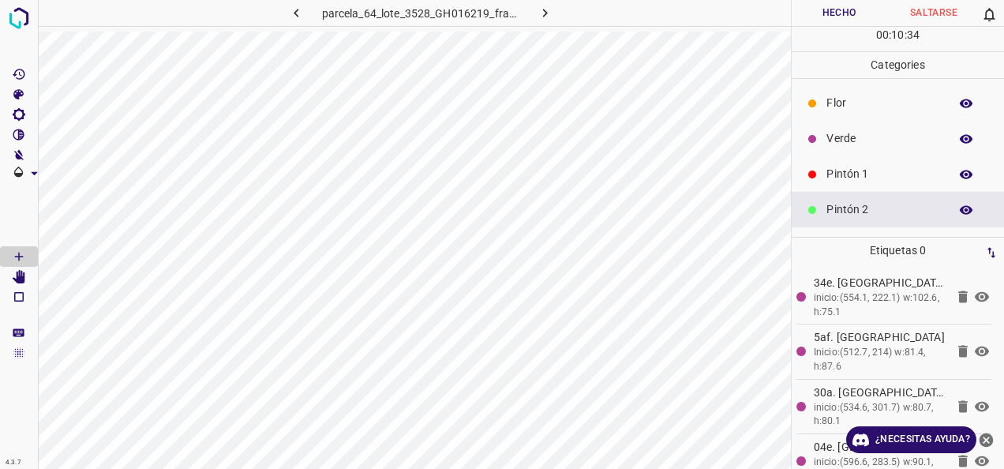
click at [878, 132] on p "Verde" at bounding box center [883, 138] width 114 height 17
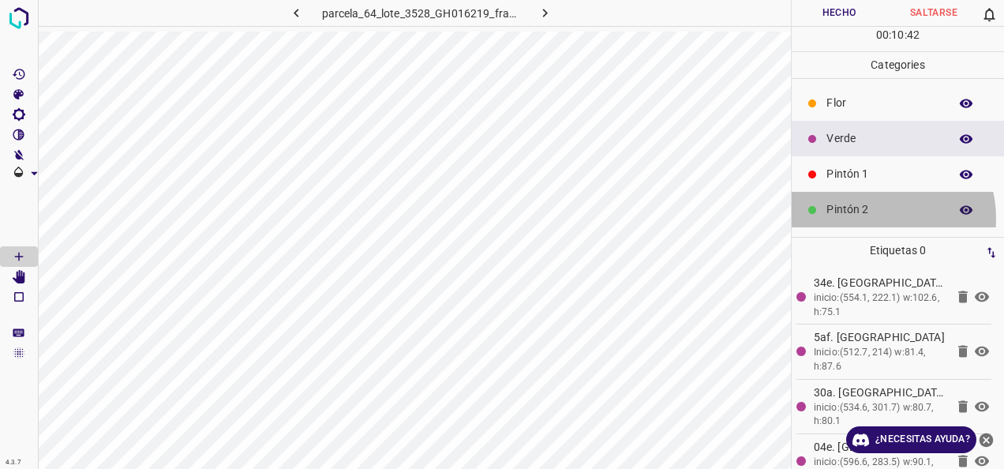
click at [874, 217] on p "Pintón 2" at bounding box center [883, 209] width 114 height 17
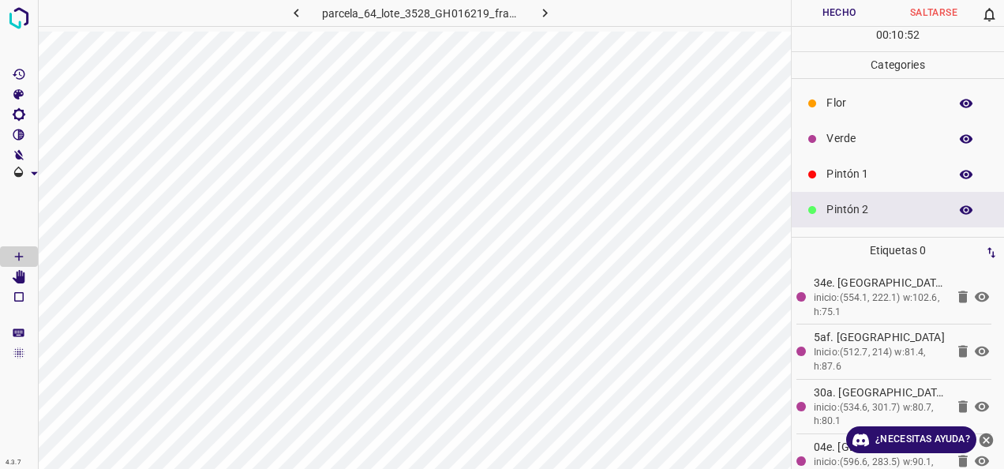
click at [915, 125] on div "Verde" at bounding box center [898, 139] width 212 height 36
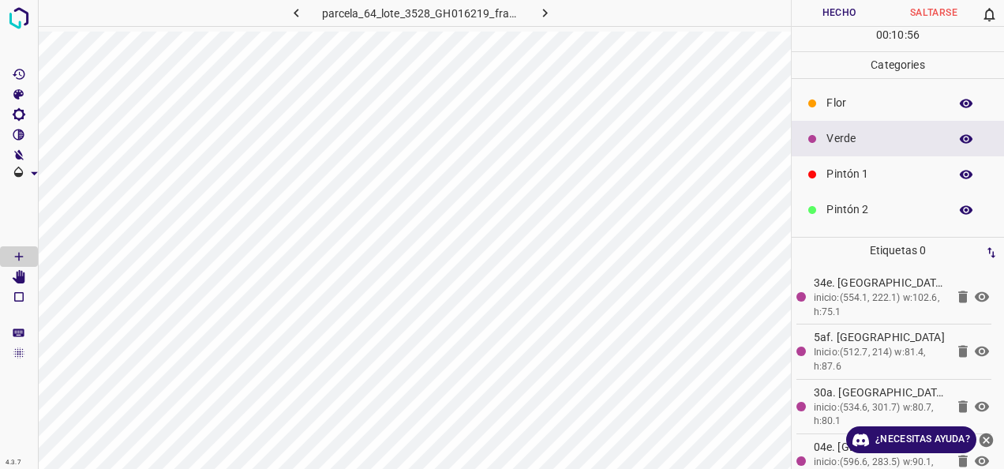
click at [871, 163] on div "Pintón 1" at bounding box center [898, 174] width 212 height 36
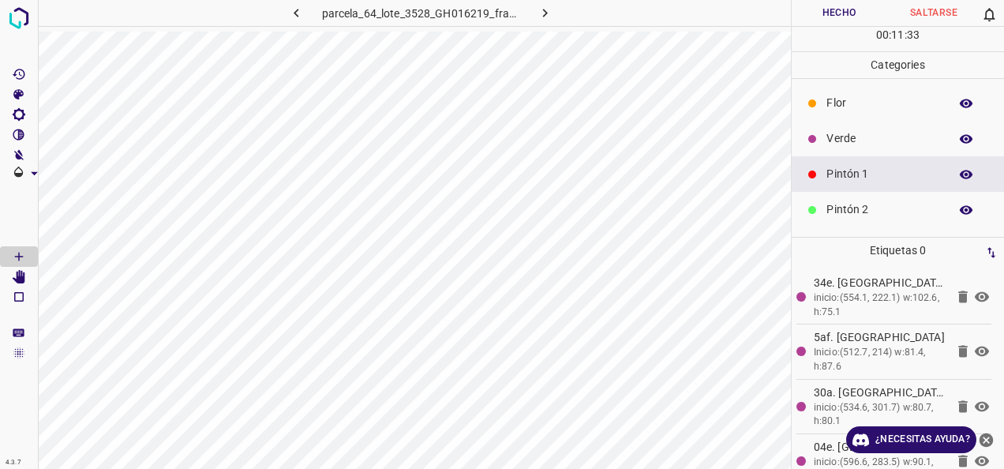
click at [838, 211] on p "Pintón 2" at bounding box center [883, 209] width 114 height 17
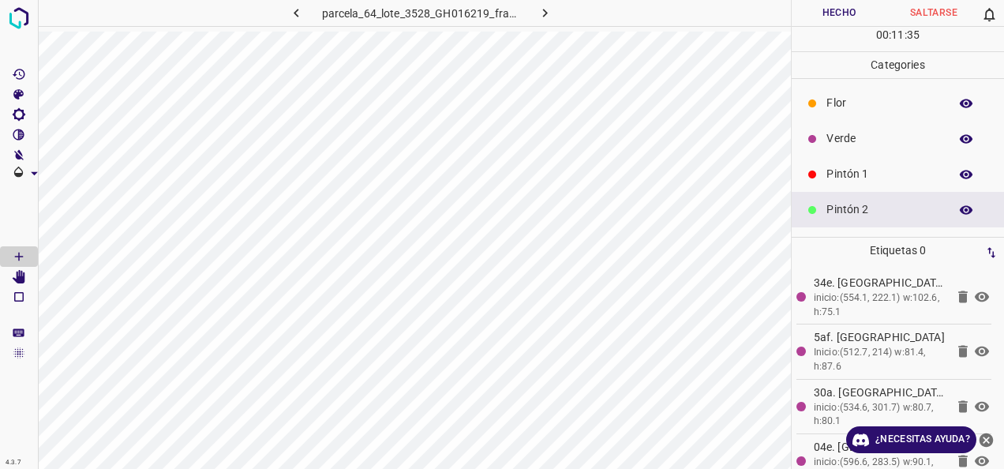
scroll to position [139, 0]
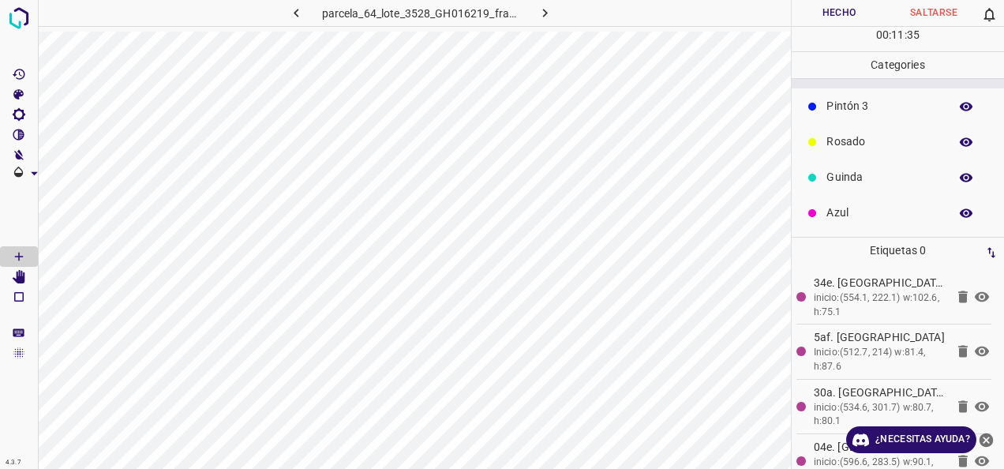
click at [885, 197] on div "Azul" at bounding box center [898, 213] width 212 height 36
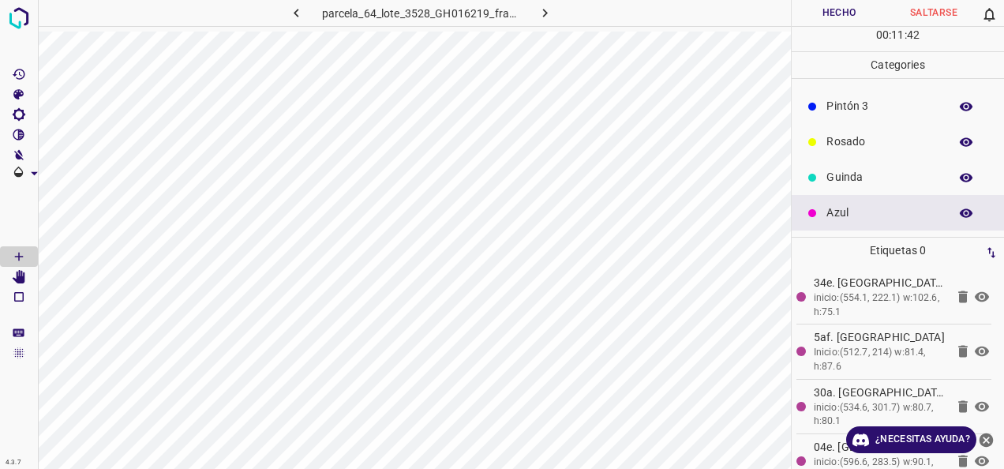
scroll to position [60, 0]
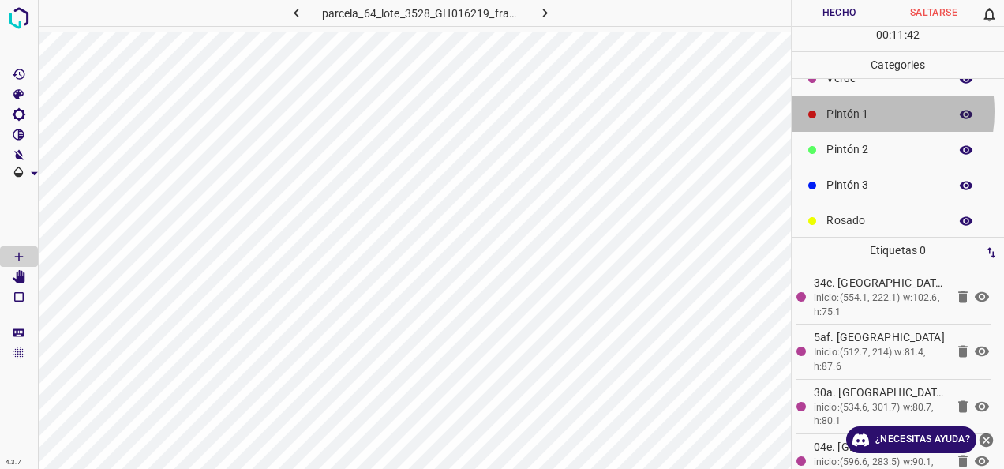
click at [855, 110] on p "Pintón 1" at bounding box center [883, 114] width 114 height 17
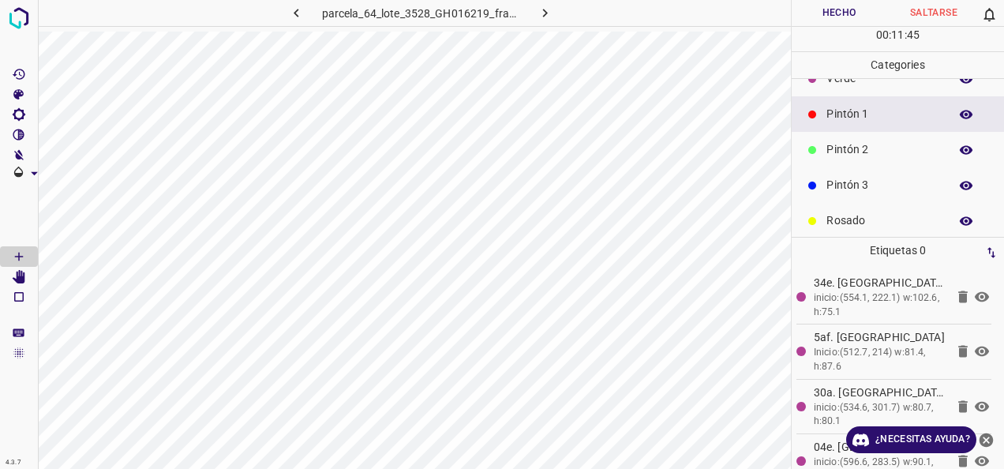
scroll to position [0, 0]
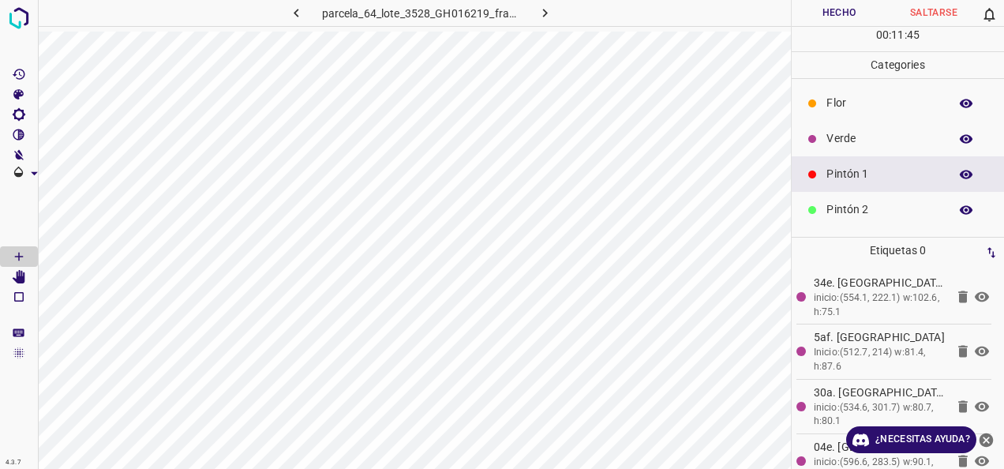
click at [849, 144] on p "Verde" at bounding box center [883, 138] width 114 height 17
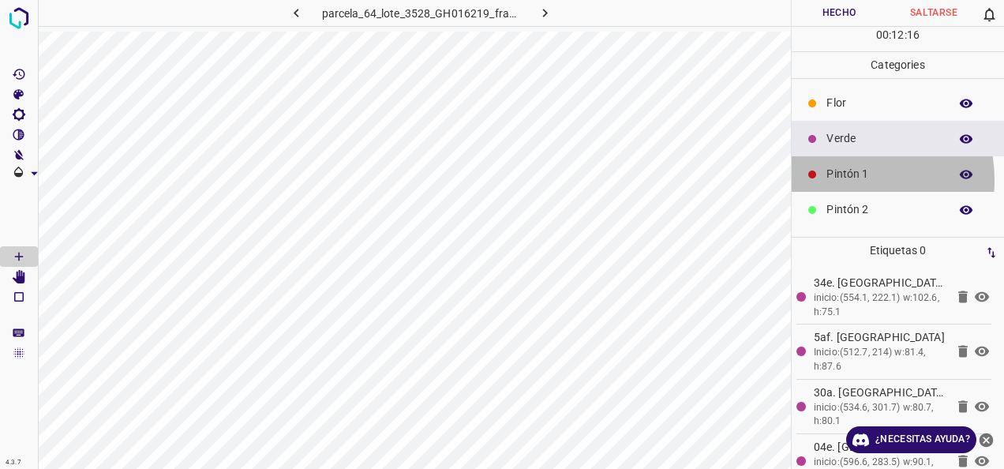
click at [836, 179] on p "Pintón 1" at bounding box center [883, 174] width 114 height 17
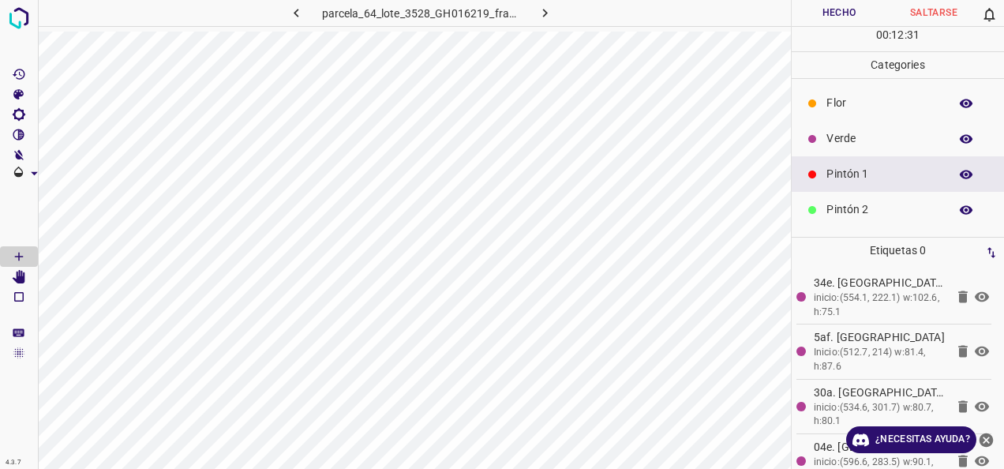
click at [887, 150] on div "Verde" at bounding box center [898, 139] width 212 height 36
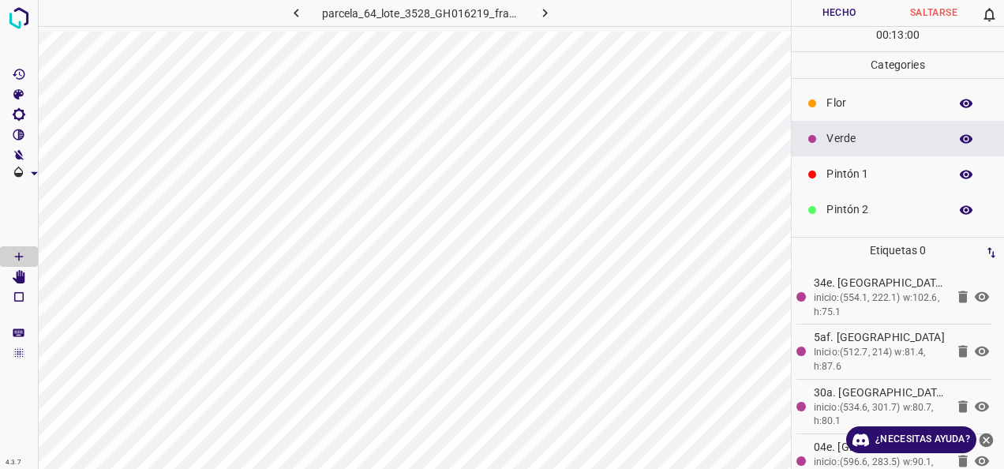
click at [832, 176] on p "Pintón 1" at bounding box center [883, 174] width 114 height 17
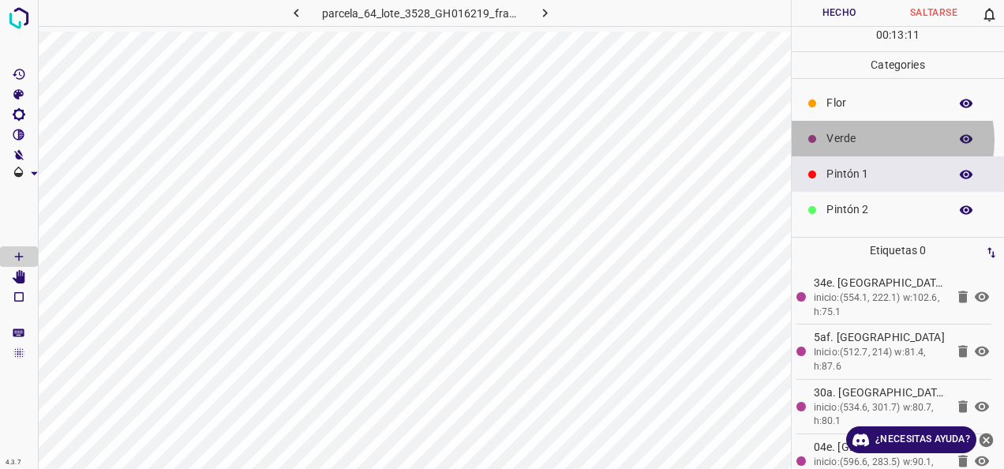
click at [890, 139] on p "Verde" at bounding box center [883, 138] width 114 height 17
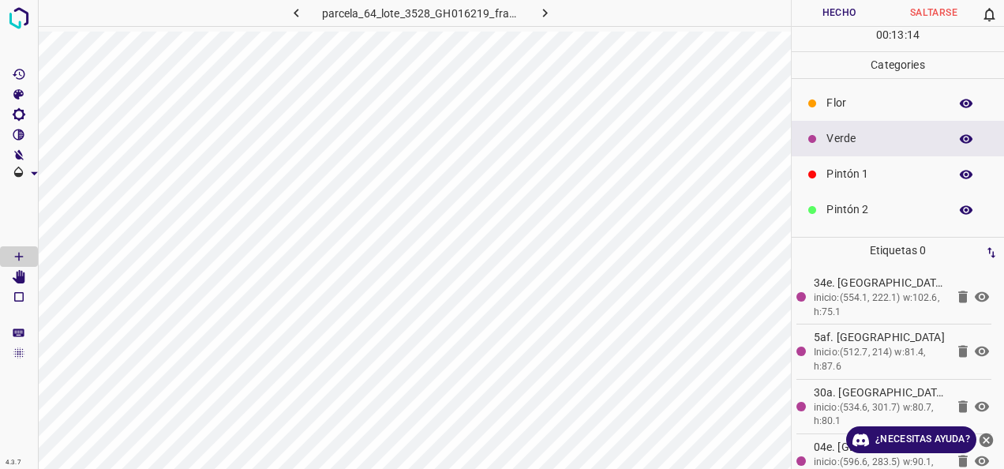
scroll to position [139, 0]
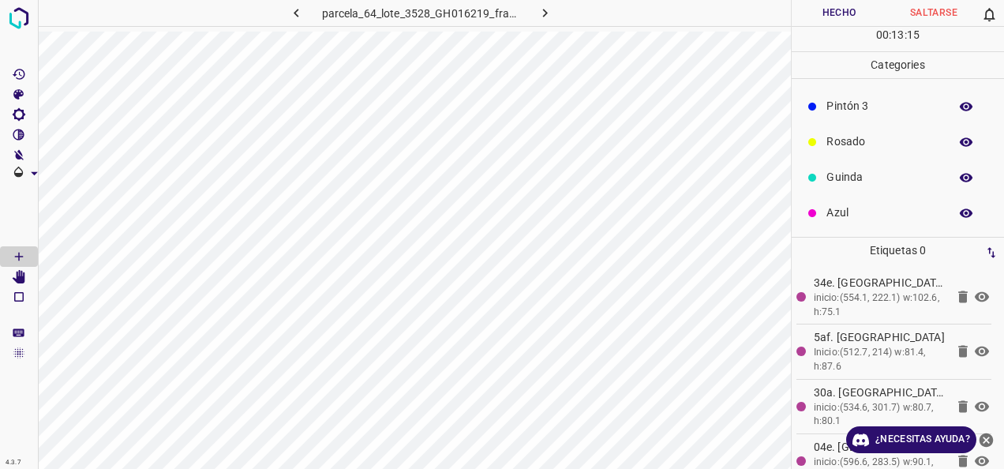
click at [841, 140] on p "Rosado" at bounding box center [883, 141] width 114 height 17
click at [853, 162] on div "Pintón 1" at bounding box center [898, 174] width 212 height 36
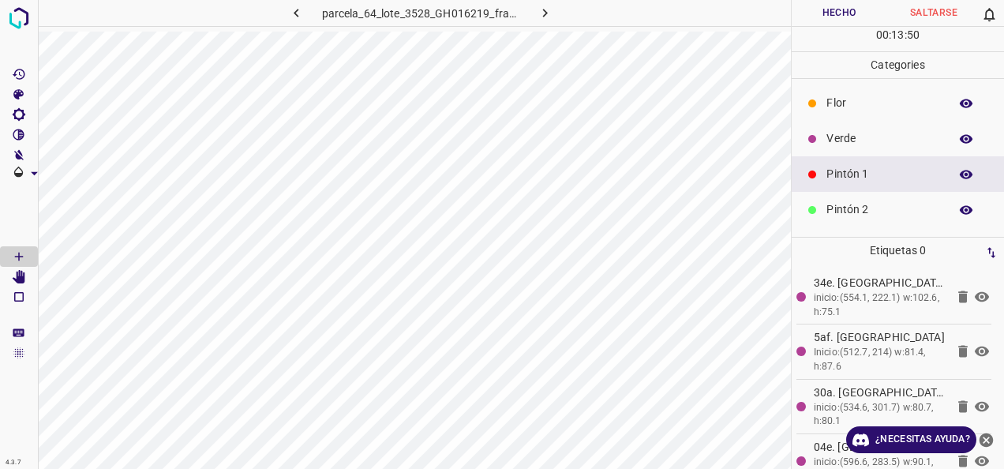
scroll to position [139, 0]
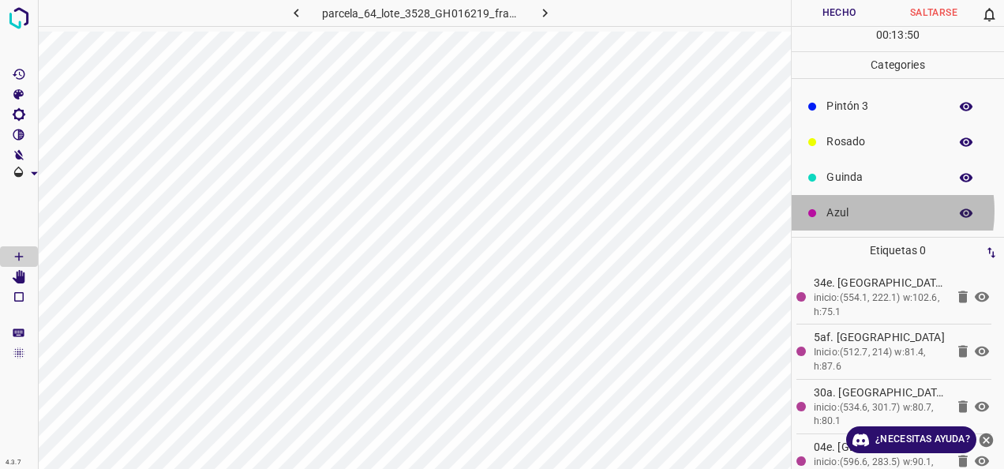
click at [864, 210] on p "Azul" at bounding box center [883, 212] width 114 height 17
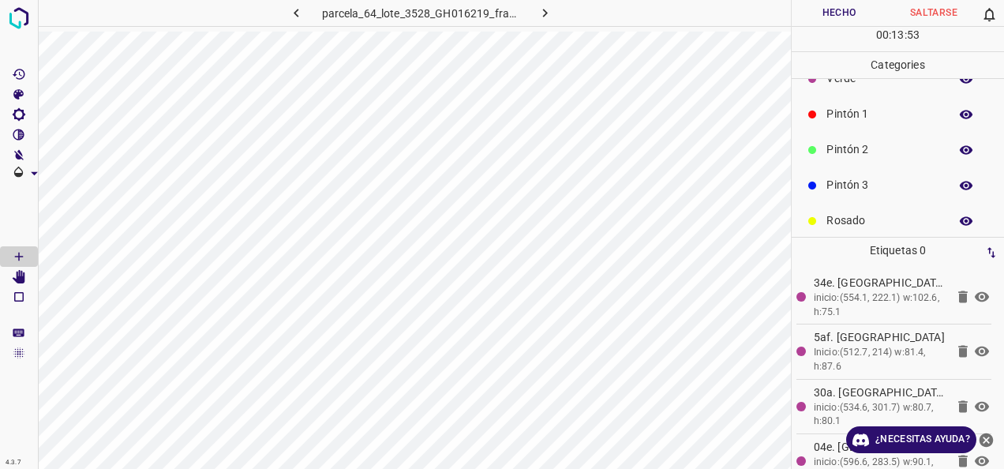
scroll to position [0, 0]
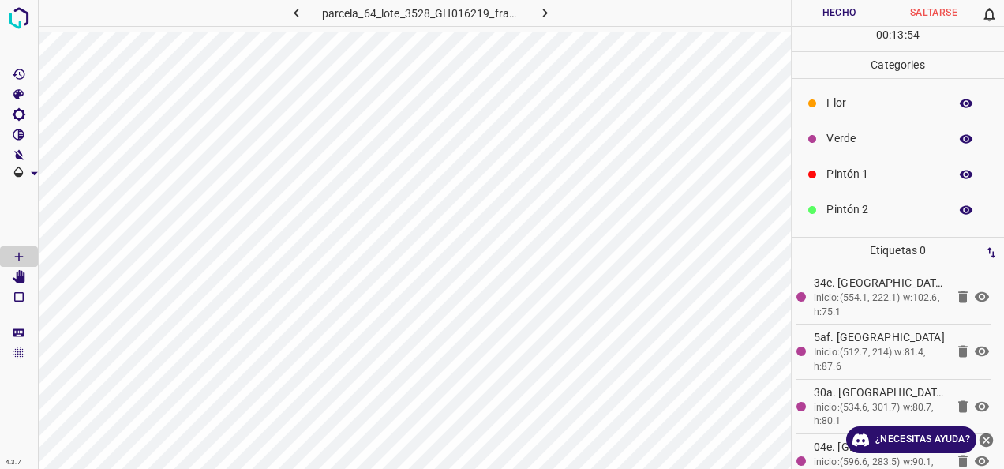
click at [851, 211] on p "Pintón 2" at bounding box center [883, 209] width 114 height 17
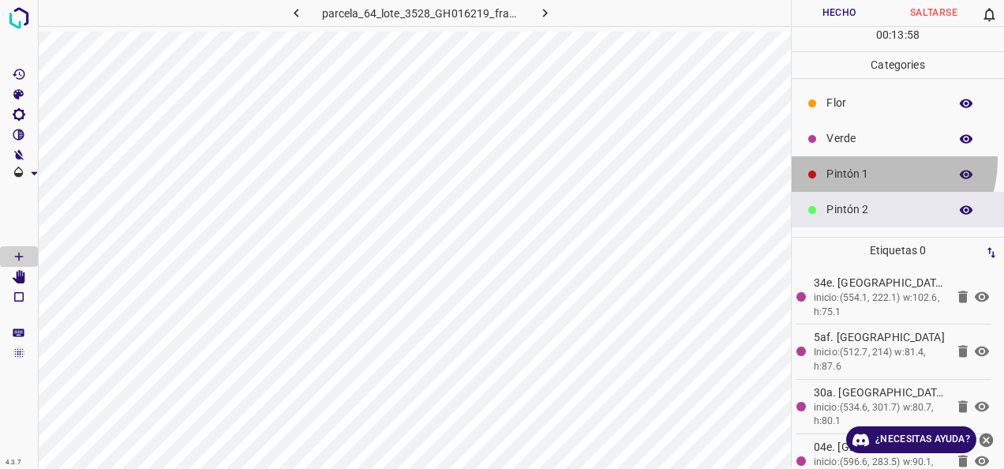
click at [878, 159] on div "Pintón 1" at bounding box center [898, 174] width 212 height 36
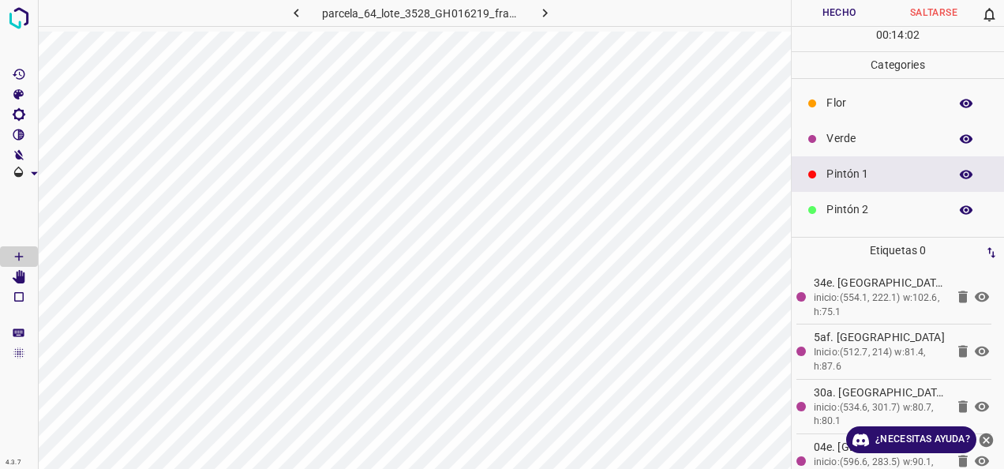
click at [862, 137] on p "Verde" at bounding box center [883, 138] width 114 height 17
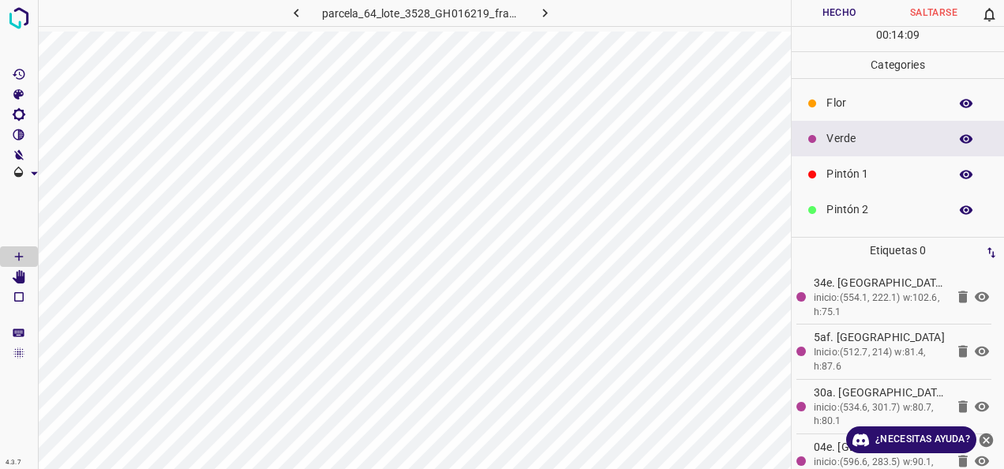
click at [868, 182] on div "Pintón 1" at bounding box center [898, 174] width 212 height 36
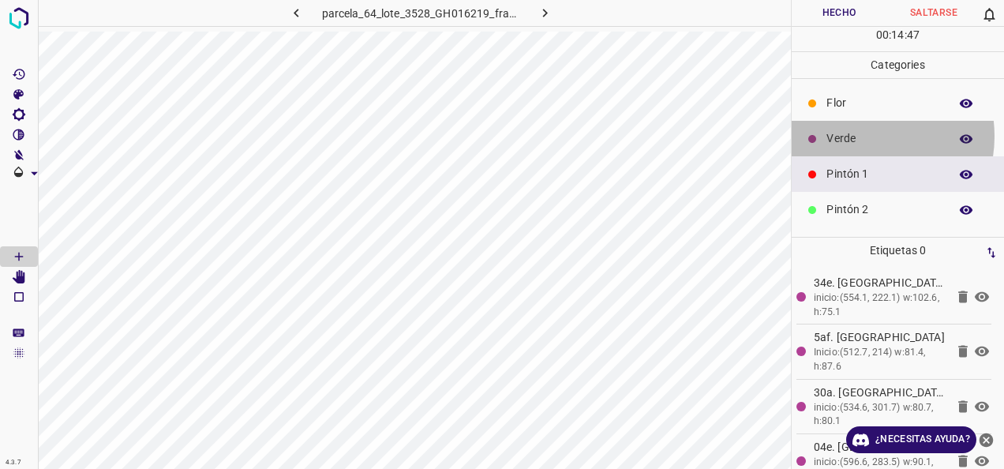
click at [866, 135] on p "Verde" at bounding box center [883, 138] width 114 height 17
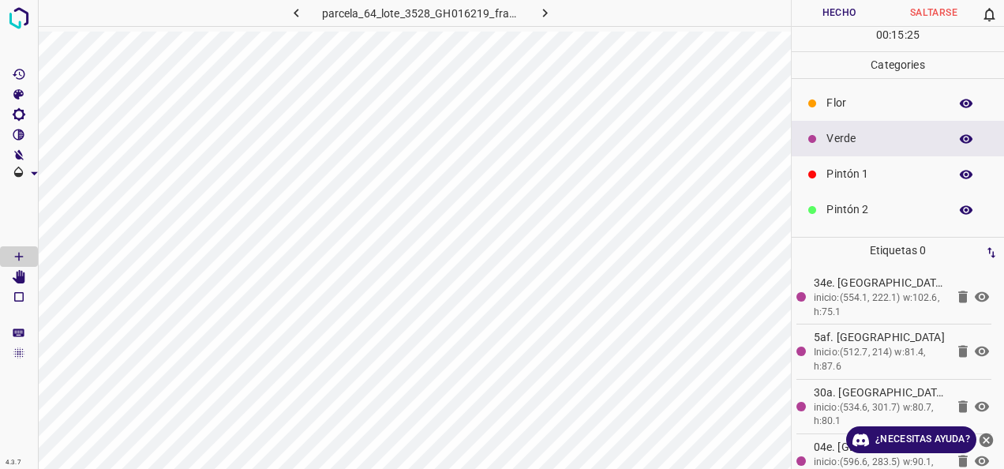
drag, startPoint x: 841, startPoint y: 170, endPoint x: 803, endPoint y: 176, distance: 38.3
click at [842, 170] on p "Pintón 1" at bounding box center [883, 174] width 114 height 17
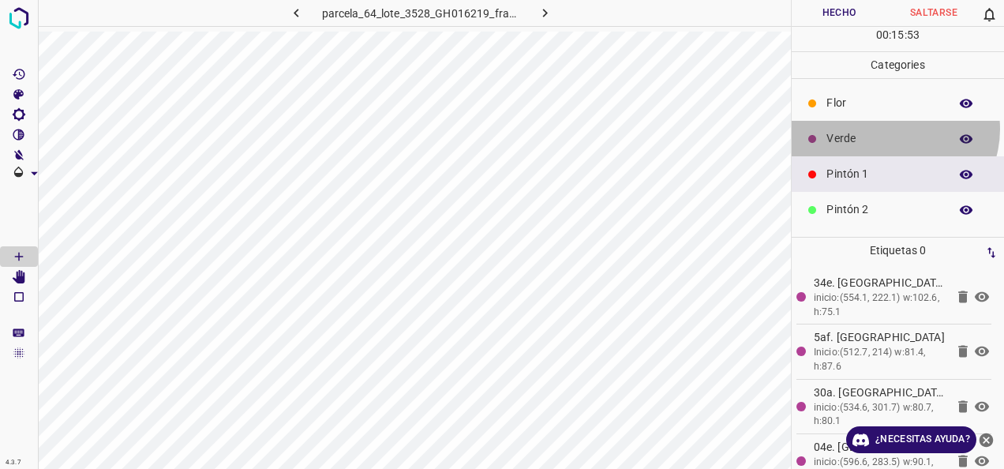
click at [893, 128] on div "Verde" at bounding box center [898, 139] width 212 height 36
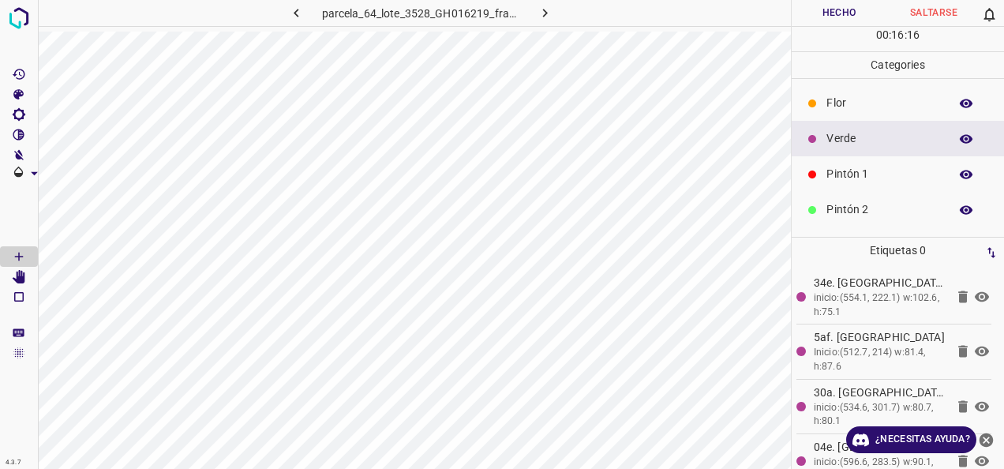
click at [854, 166] on p "Pintón 1" at bounding box center [883, 174] width 114 height 17
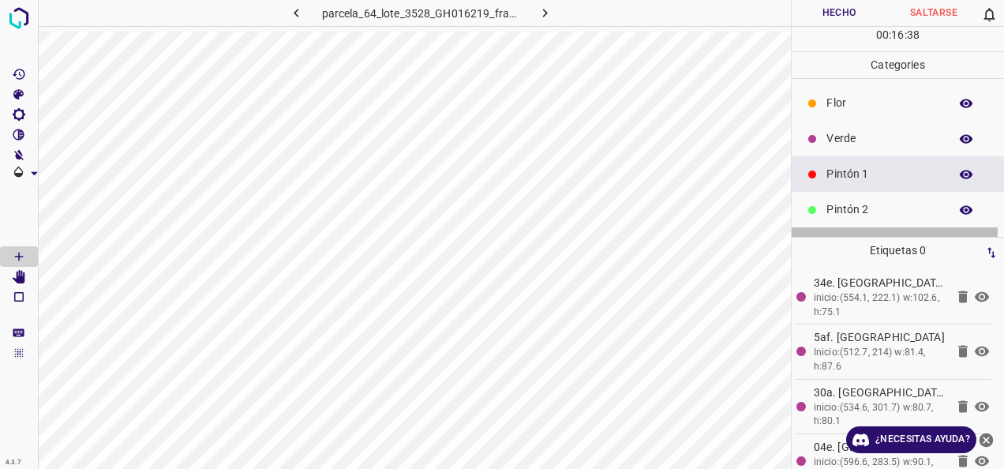
click at [848, 227] on div "Pintón 3" at bounding box center [898, 245] width 212 height 36
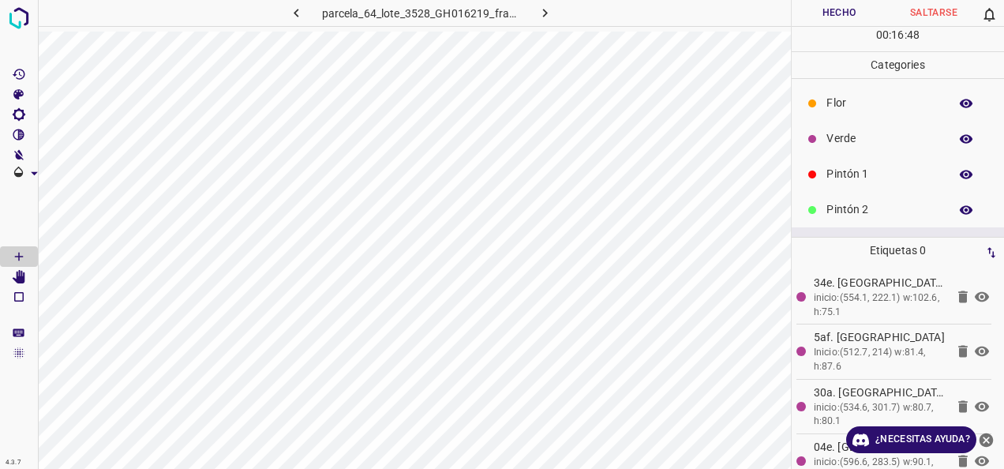
scroll to position [79, 0]
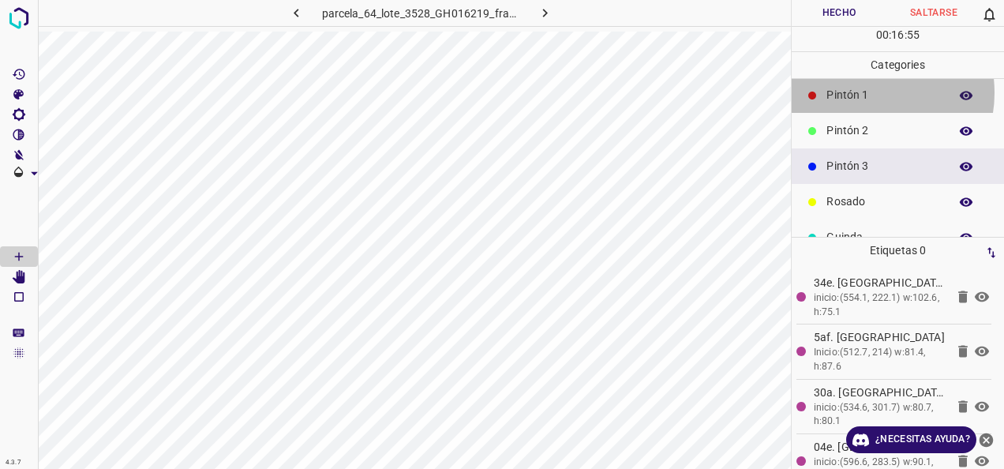
click at [868, 92] on p "Pintón 1" at bounding box center [883, 95] width 114 height 17
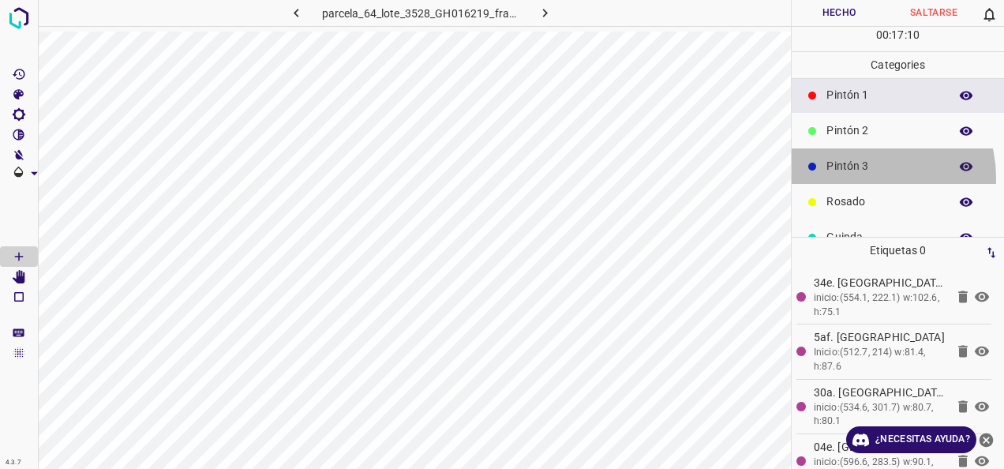
click at [863, 177] on div "Pintón 3" at bounding box center [898, 166] width 212 height 36
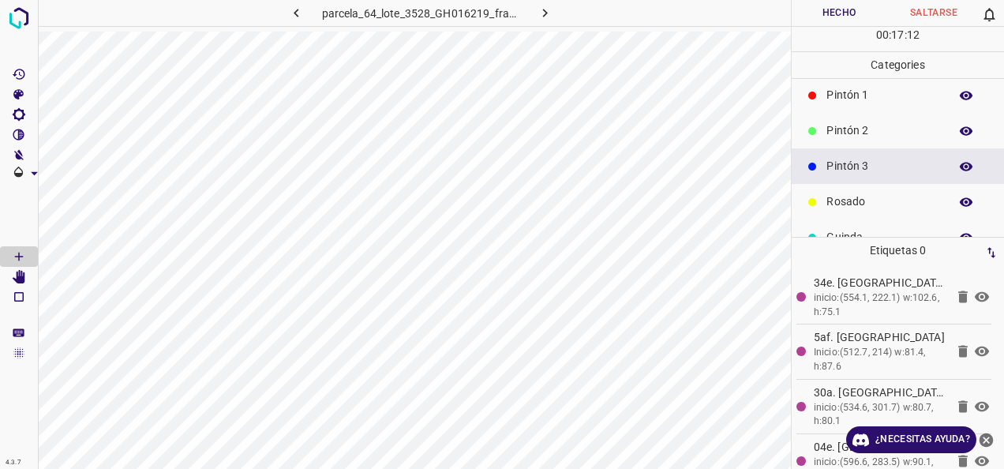
scroll to position [139, 0]
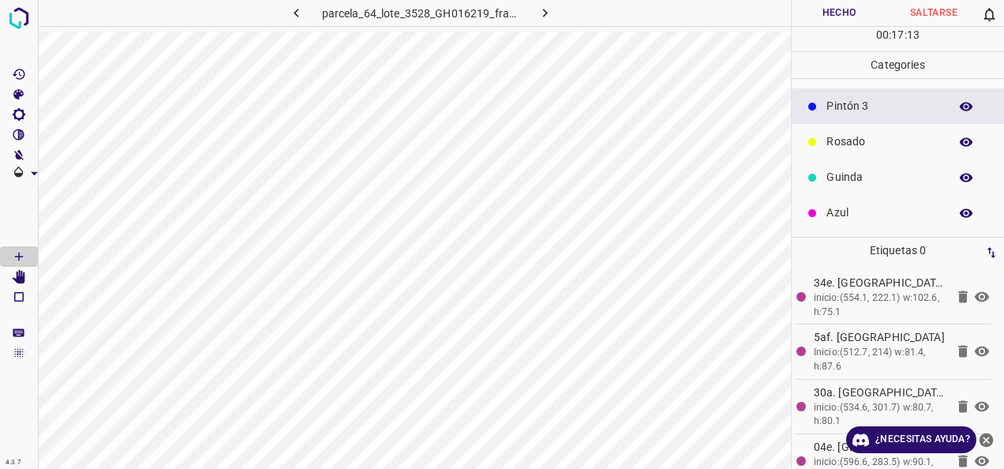
click at [844, 200] on div "Azul" at bounding box center [898, 213] width 212 height 36
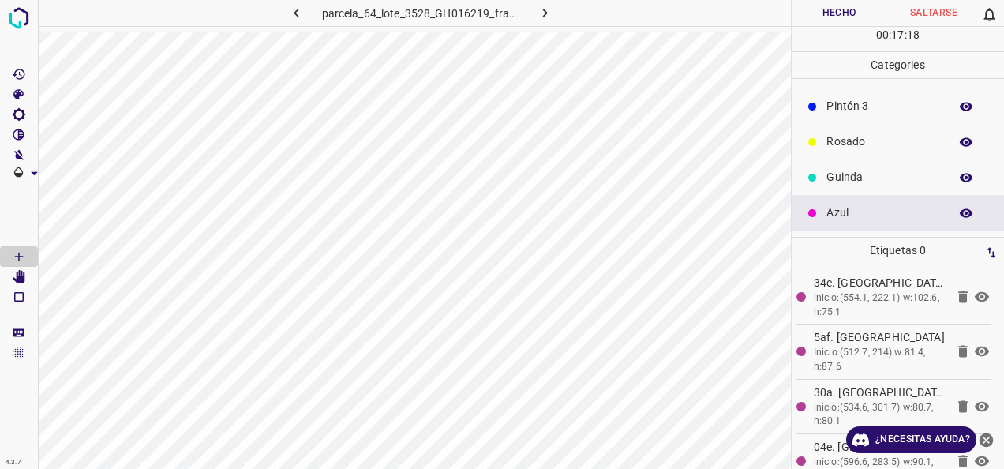
scroll to position [0, 0]
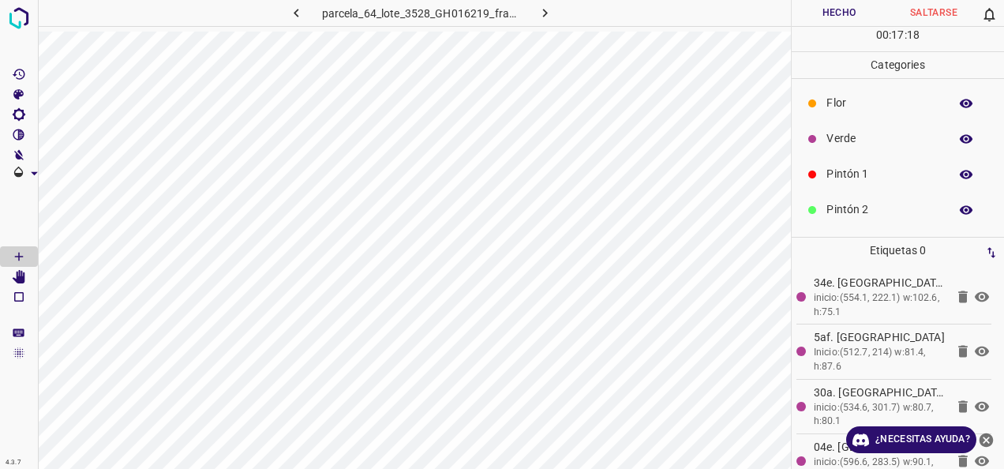
click at [841, 169] on p "Pintón 1" at bounding box center [883, 174] width 114 height 17
click at [874, 207] on p "Pintón 2" at bounding box center [883, 209] width 114 height 17
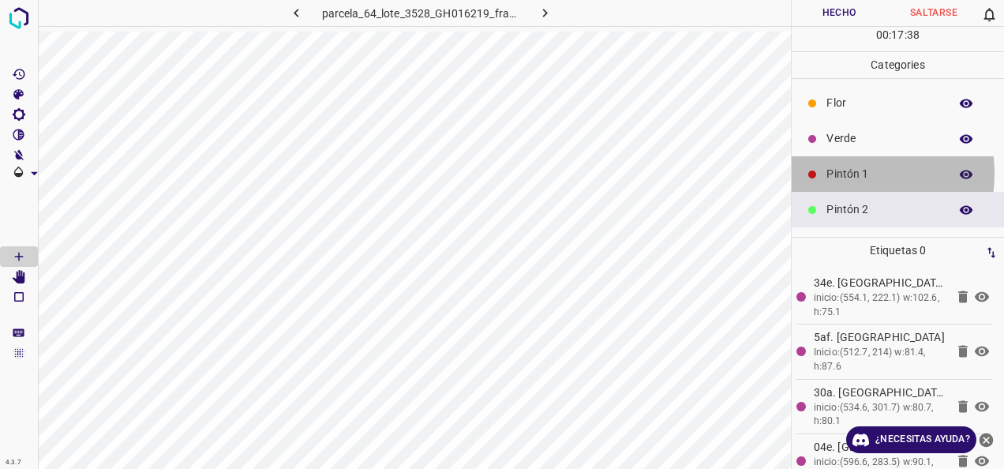
click at [832, 172] on p "Pintón 1" at bounding box center [883, 174] width 114 height 17
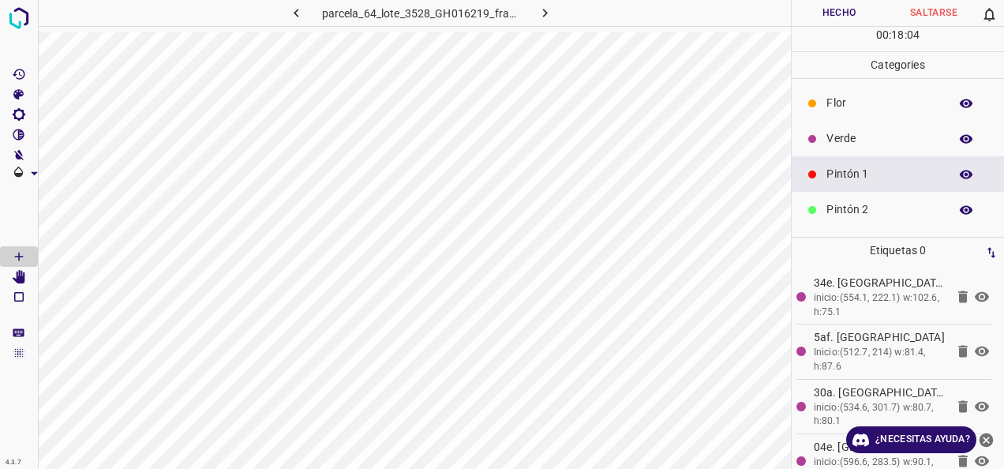
click at [836, 137] on p "Verde" at bounding box center [883, 138] width 114 height 17
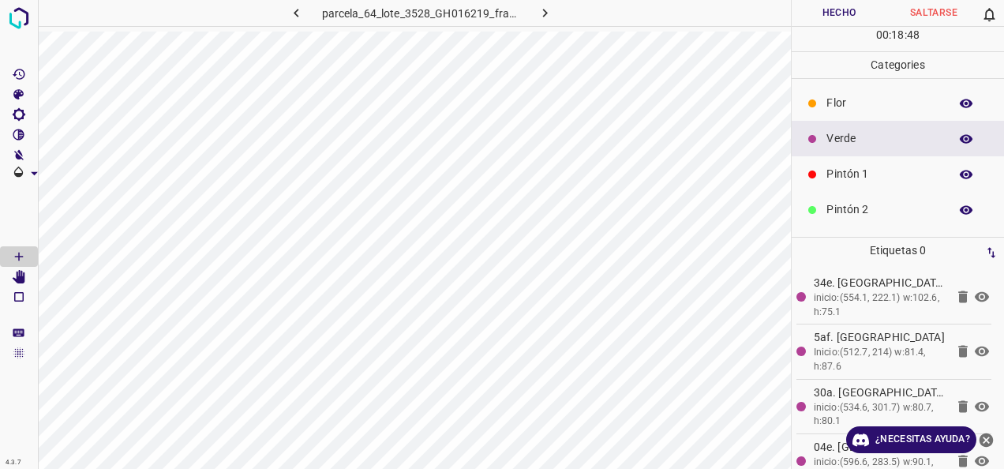
click at [846, 171] on p "Pintón 1" at bounding box center [883, 174] width 114 height 17
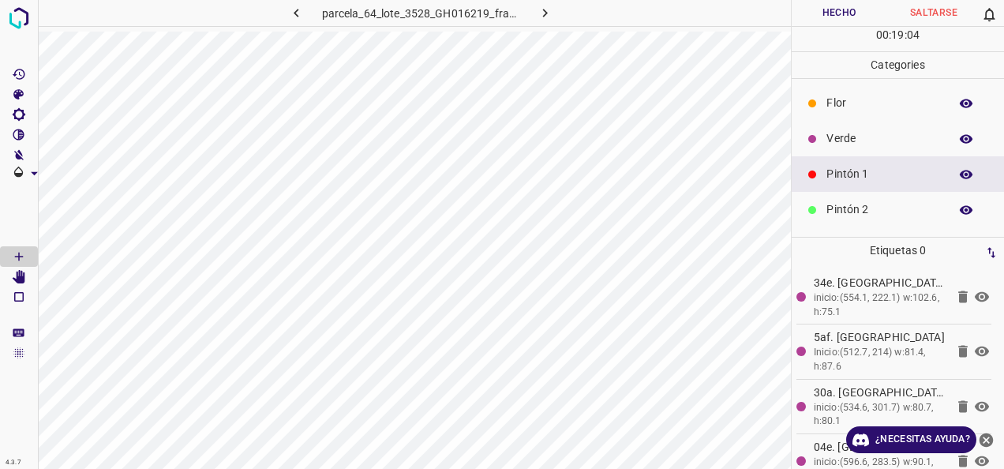
click at [882, 143] on p "Verde" at bounding box center [883, 138] width 114 height 17
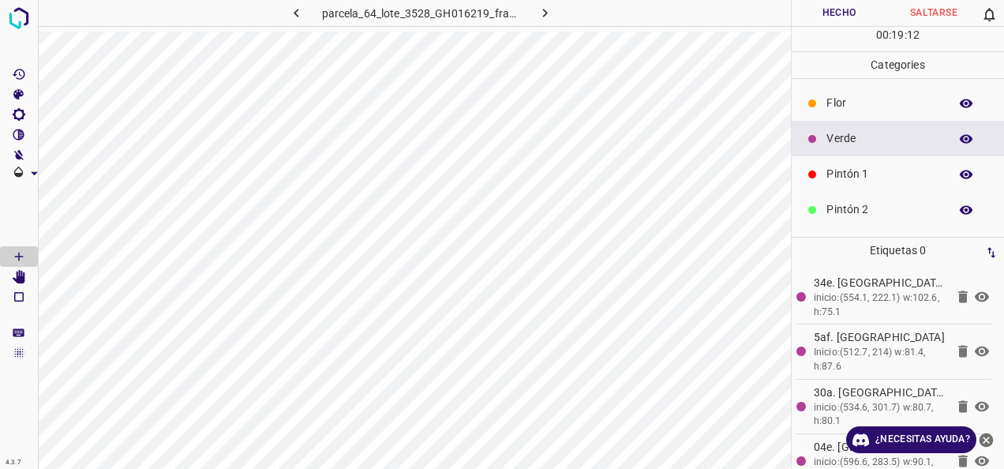
click at [836, 172] on p "Pintón 1" at bounding box center [883, 174] width 114 height 17
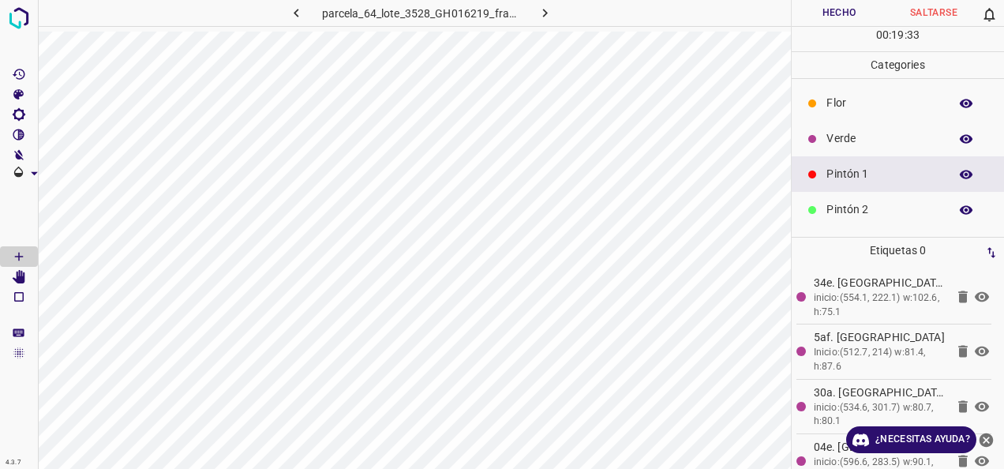
click at [853, 133] on p "Verde" at bounding box center [883, 138] width 114 height 17
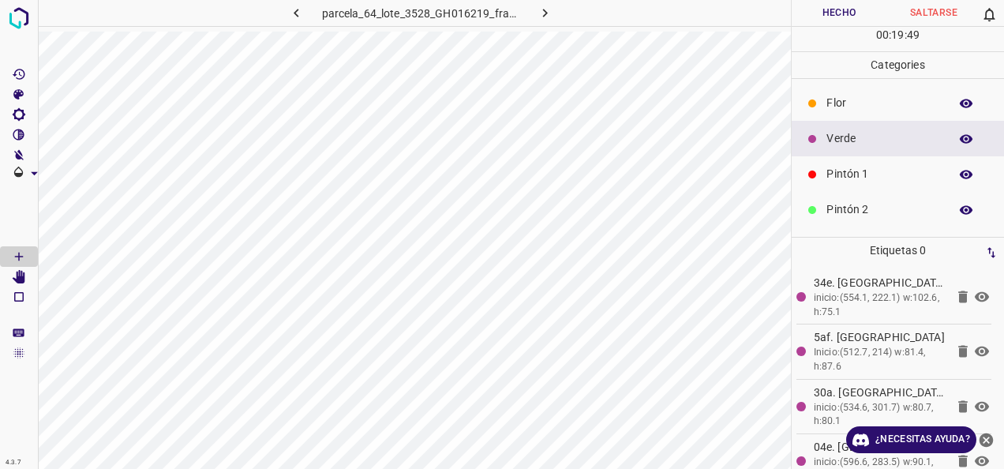
click at [908, 166] on p "Pintón 1" at bounding box center [883, 174] width 114 height 17
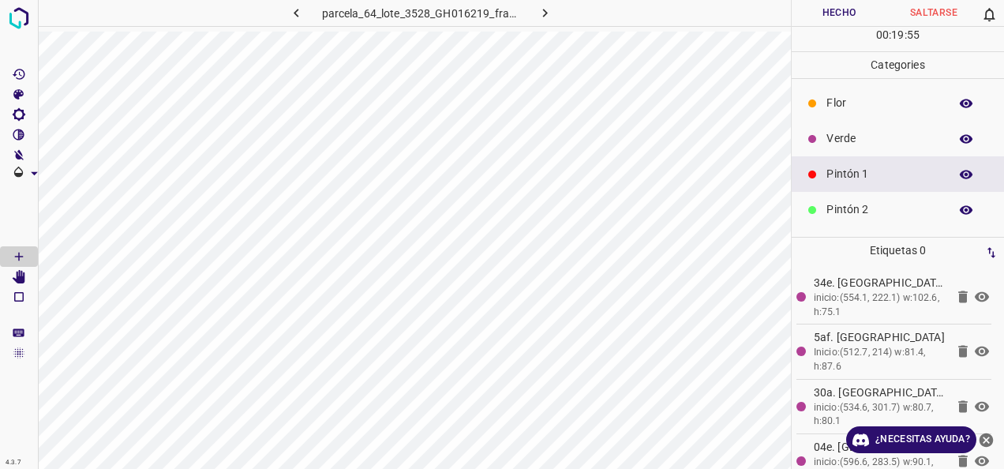
click at [825, 150] on div "Verde" at bounding box center [898, 139] width 212 height 36
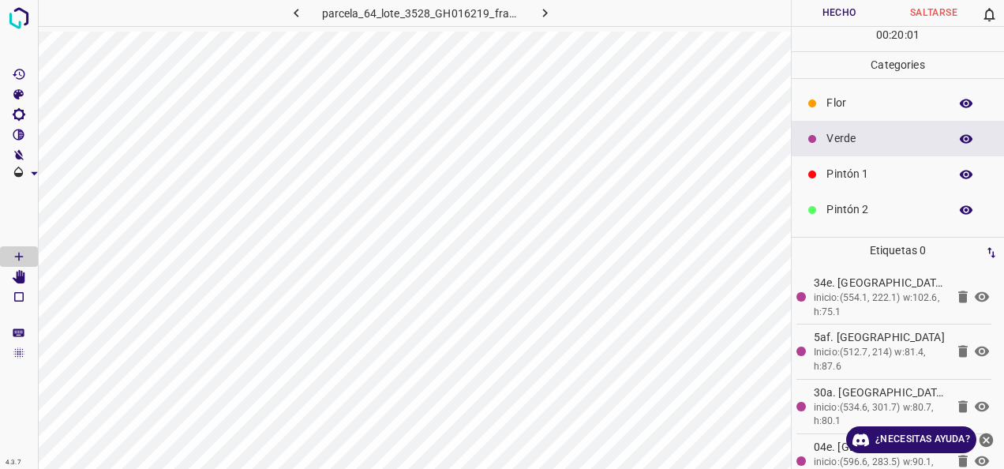
click at [866, 202] on p "Pintón 2" at bounding box center [883, 209] width 114 height 17
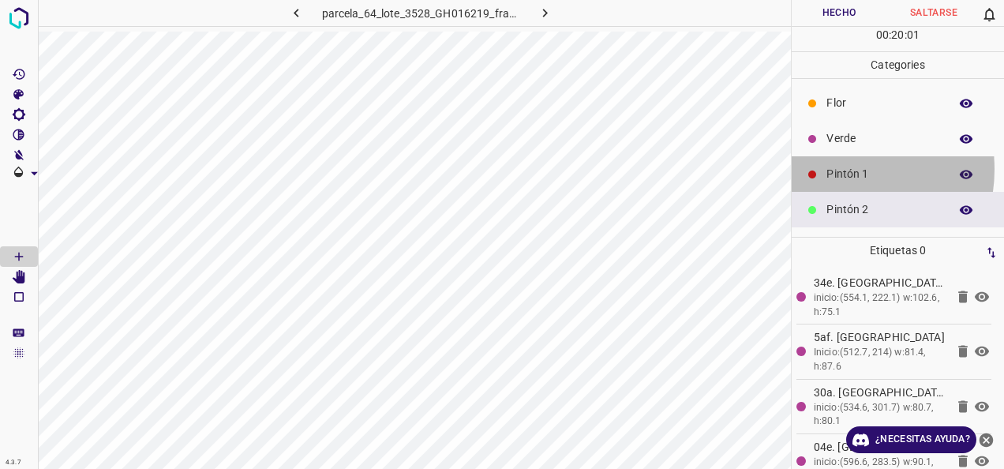
click at [840, 168] on p "Pintón 1" at bounding box center [883, 174] width 114 height 17
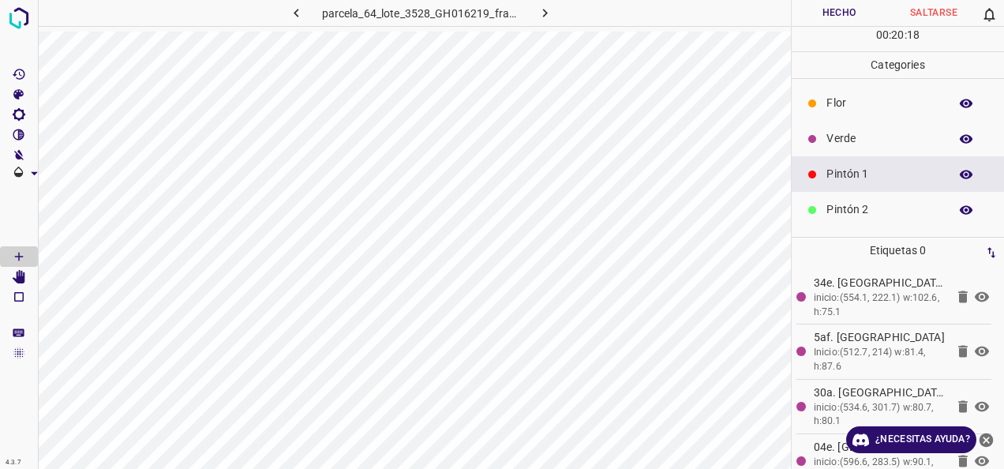
click at [896, 128] on div "Verde" at bounding box center [898, 139] width 212 height 36
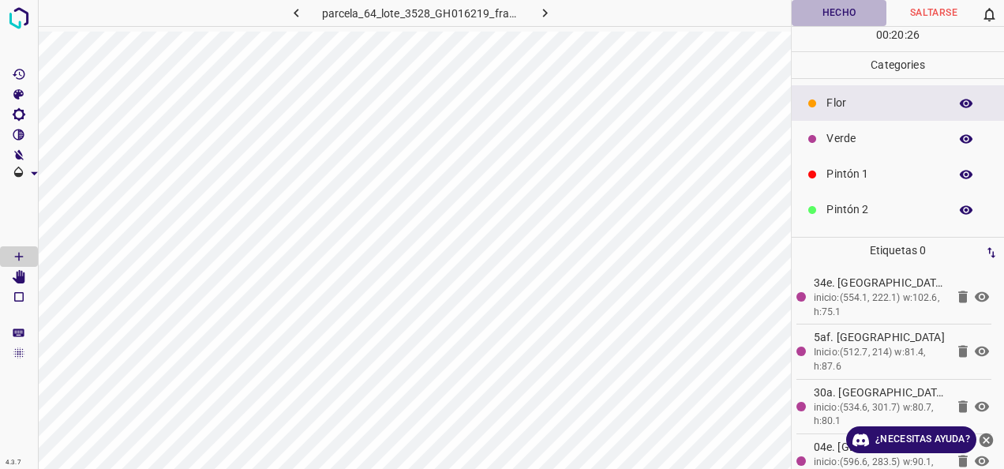
click at [836, 22] on button "Hecho" at bounding box center [839, 13] width 95 height 26
